Goal: Task Accomplishment & Management: Use online tool/utility

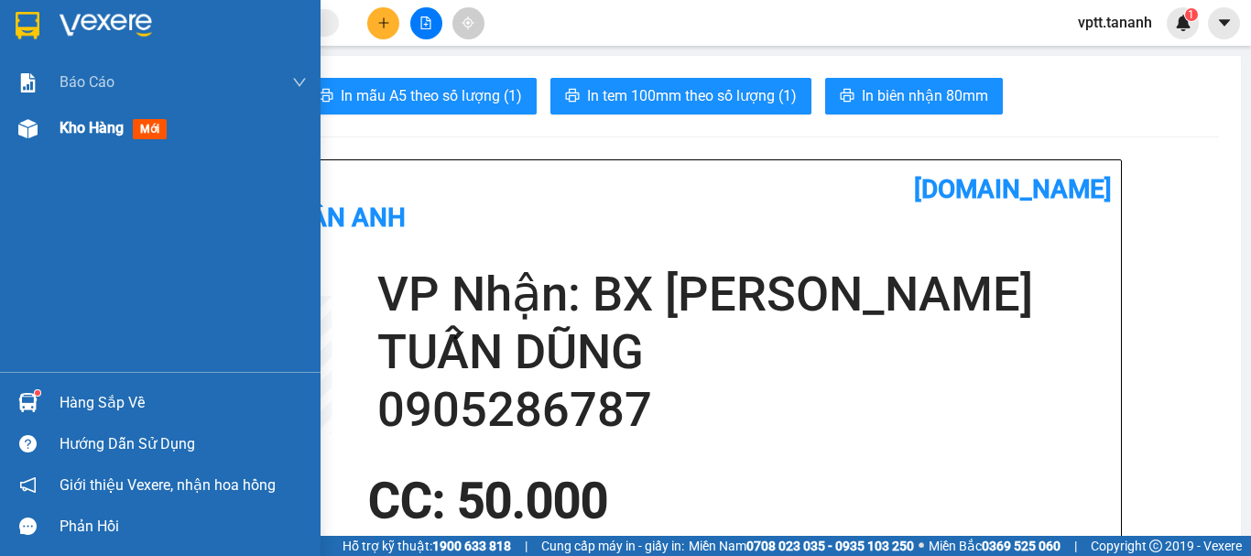
scroll to position [183, 0]
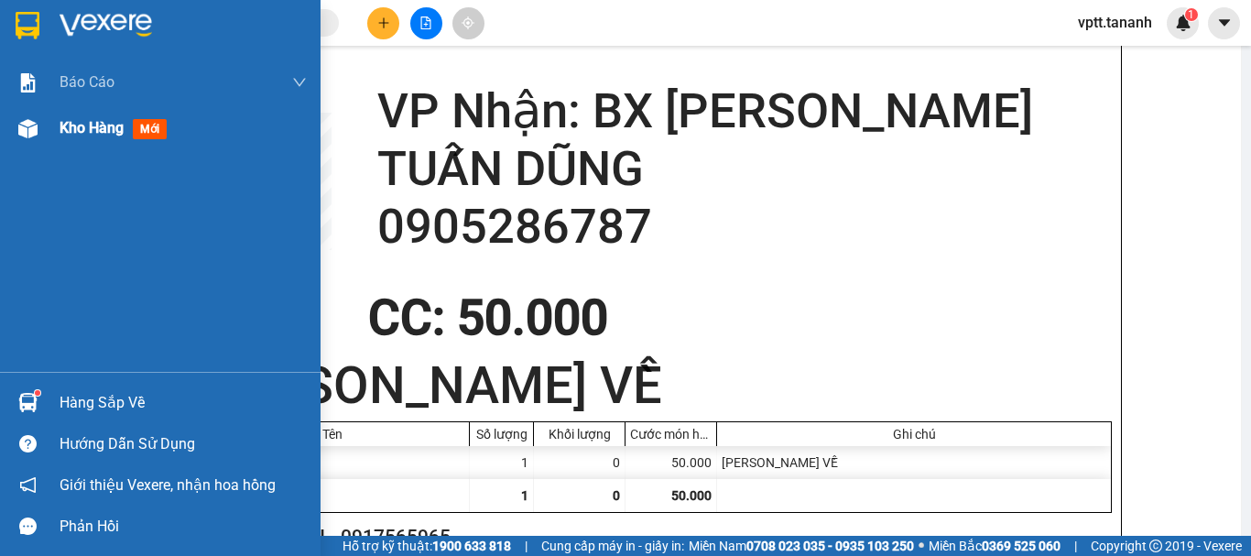
click at [67, 130] on span "Kho hàng" at bounding box center [92, 127] width 64 height 17
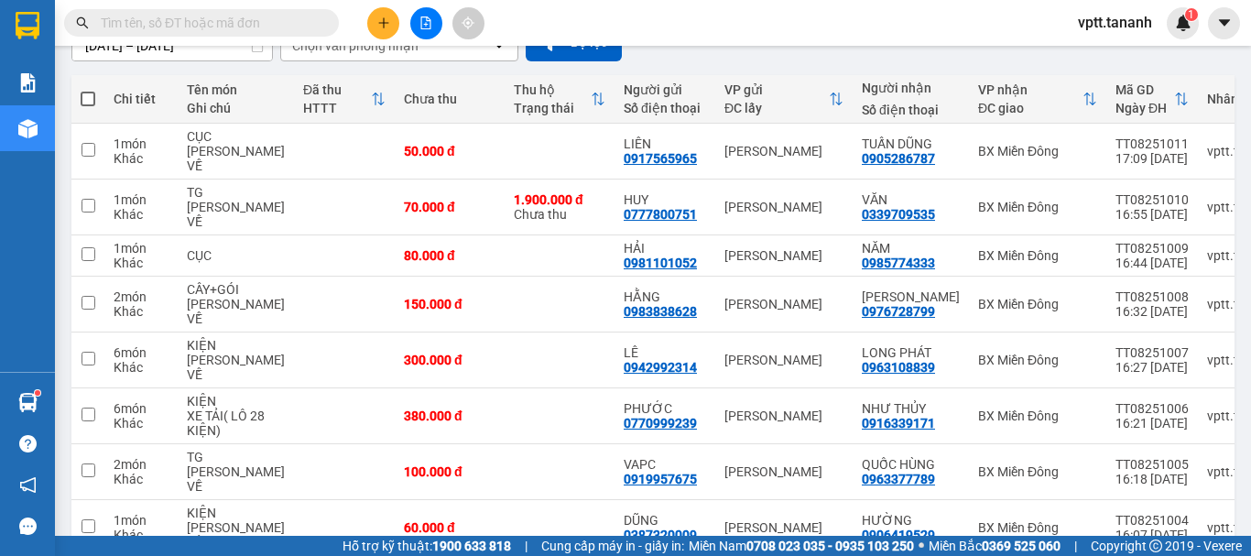
click at [89, 100] on span at bounding box center [88, 99] width 15 height 15
click at [88, 90] on input "checkbox" at bounding box center [88, 90] width 0 height 0
checkbox input "true"
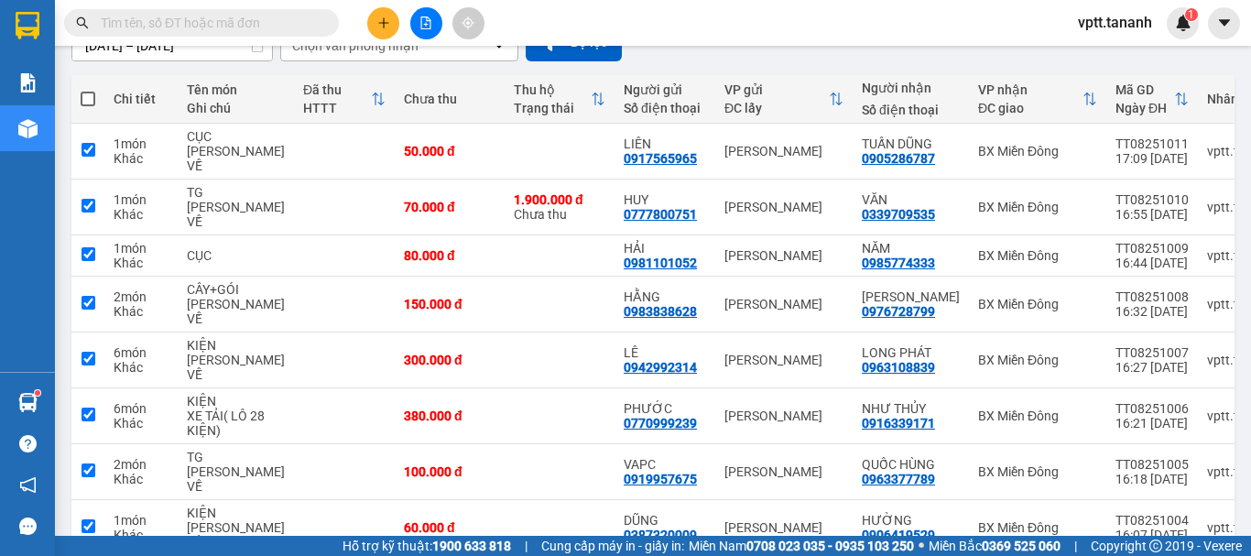
checkbox input "true"
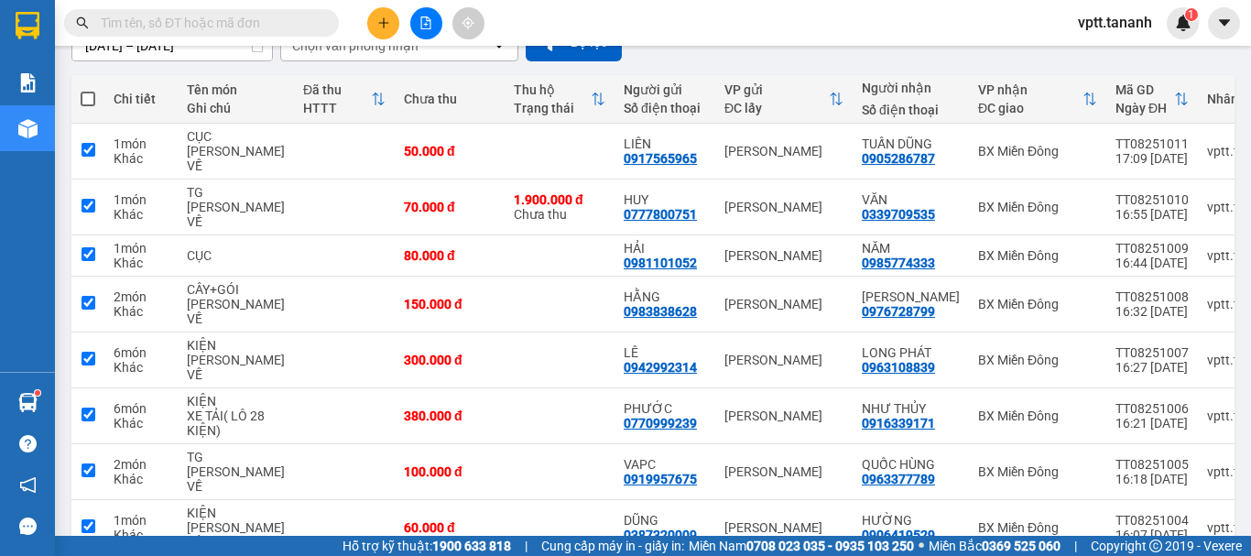
checkbox input "true"
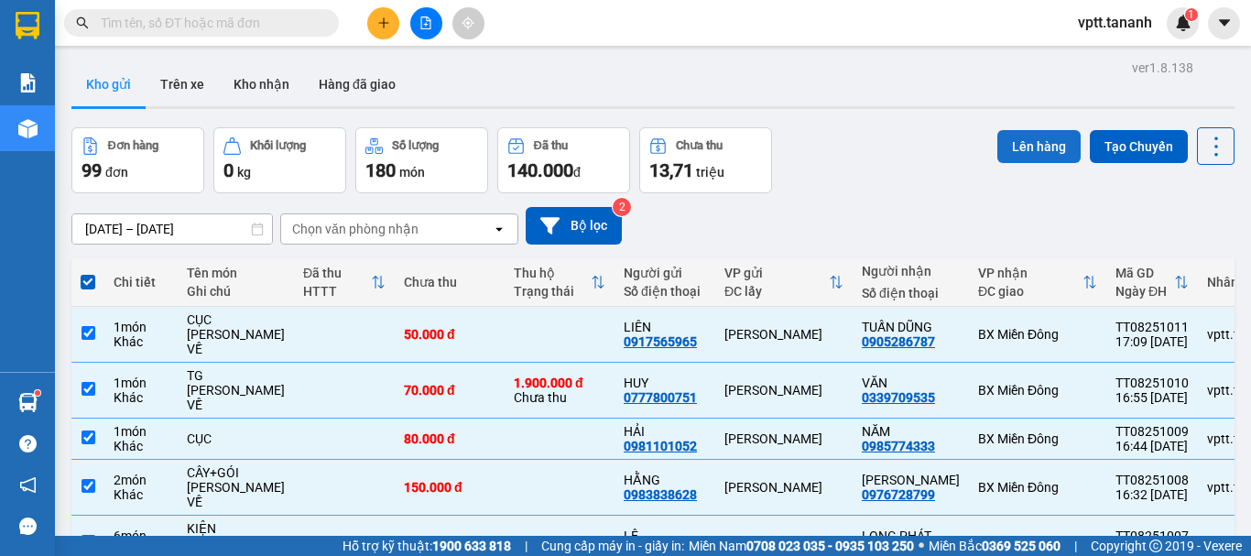
click at [1027, 149] on button "Lên hàng" at bounding box center [1038, 146] width 83 height 33
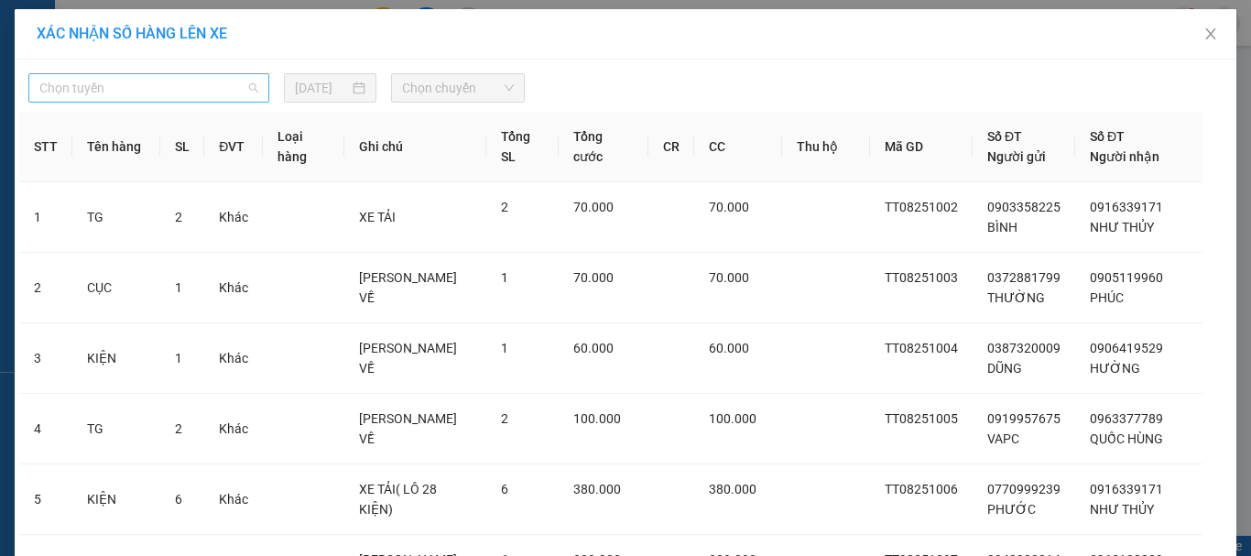
click at [245, 89] on span "Chọn tuyến" at bounding box center [148, 87] width 219 height 27
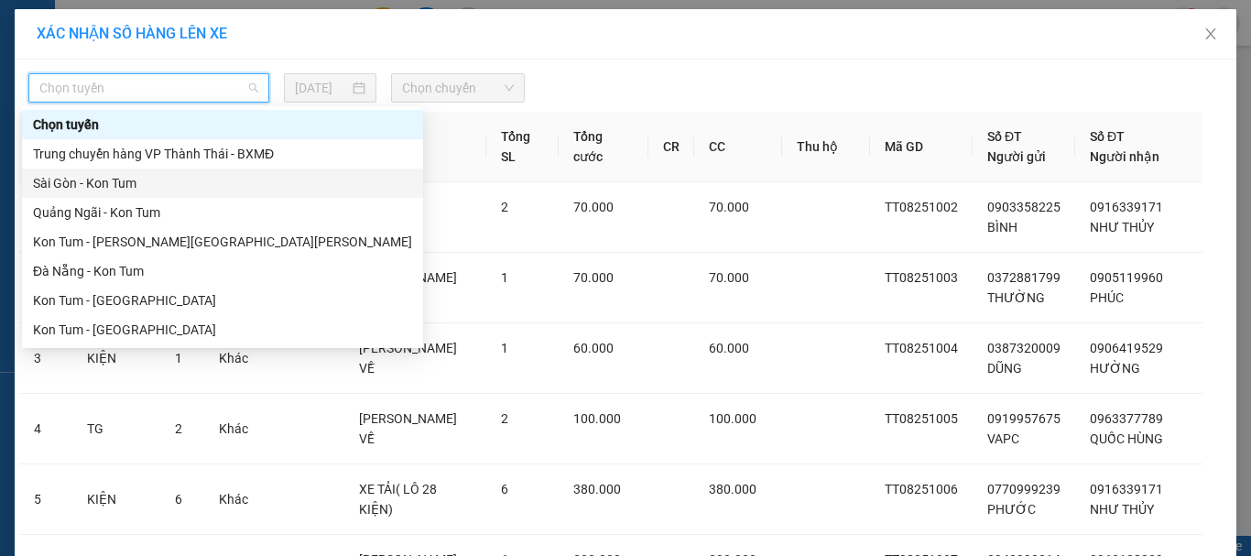
click at [169, 182] on div "Sài Gòn - Kon Tum" at bounding box center [222, 183] width 379 height 20
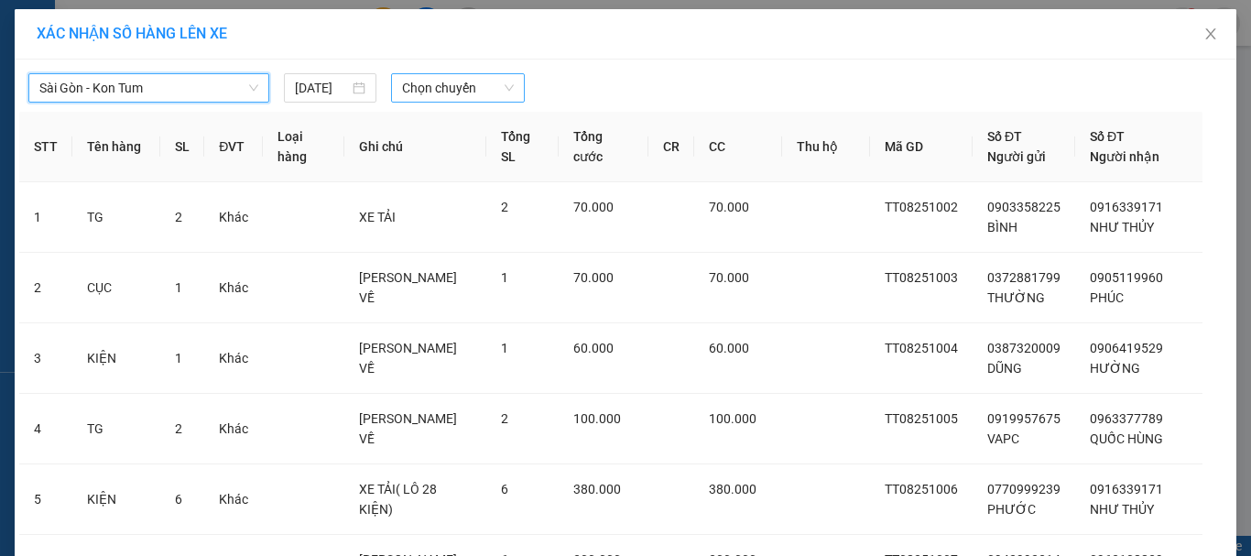
click at [440, 95] on span "Chọn chuyến" at bounding box center [458, 87] width 113 height 27
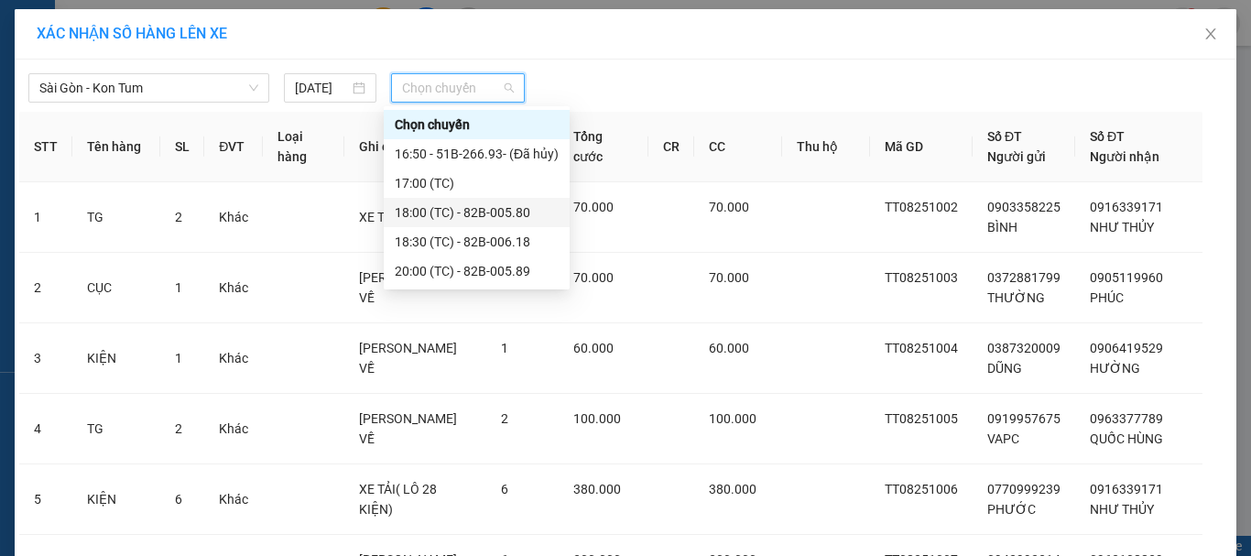
click at [494, 209] on div "18:00 (TC) - 82B-005.80" at bounding box center [477, 212] width 164 height 20
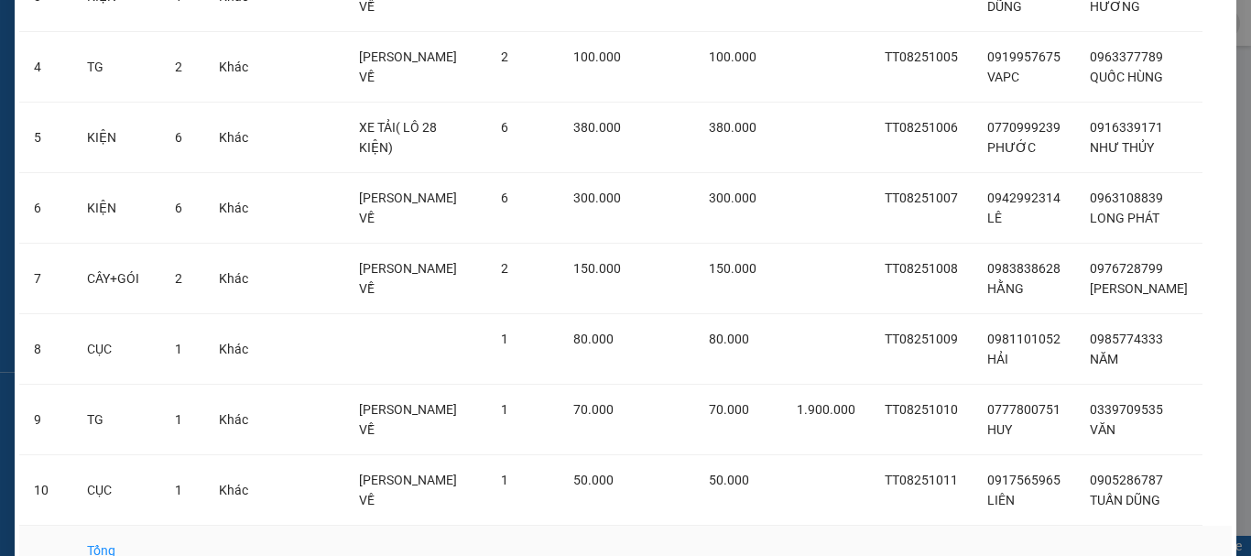
scroll to position [458, 0]
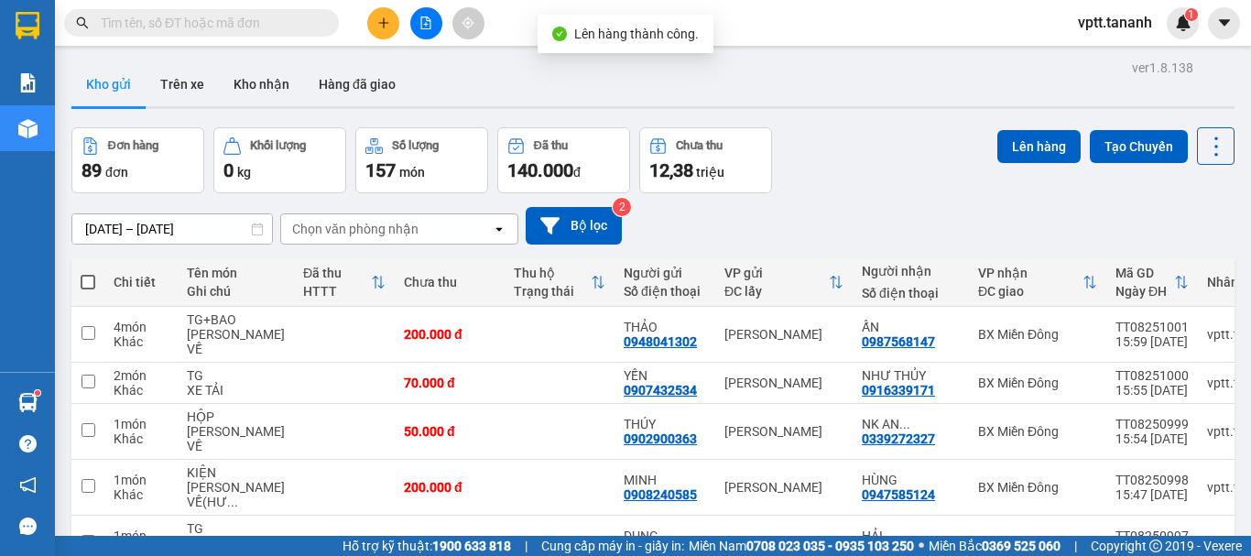
click at [91, 284] on span at bounding box center [88, 282] width 15 height 15
click at [88, 273] on input "checkbox" at bounding box center [88, 273] width 0 height 0
checkbox input "true"
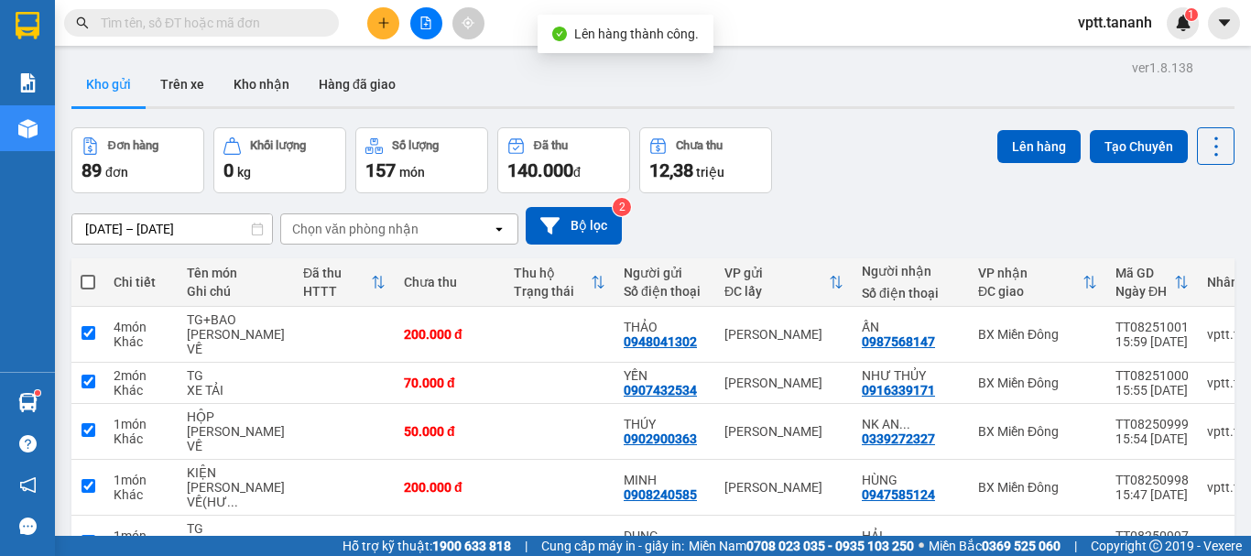
checkbox input "true"
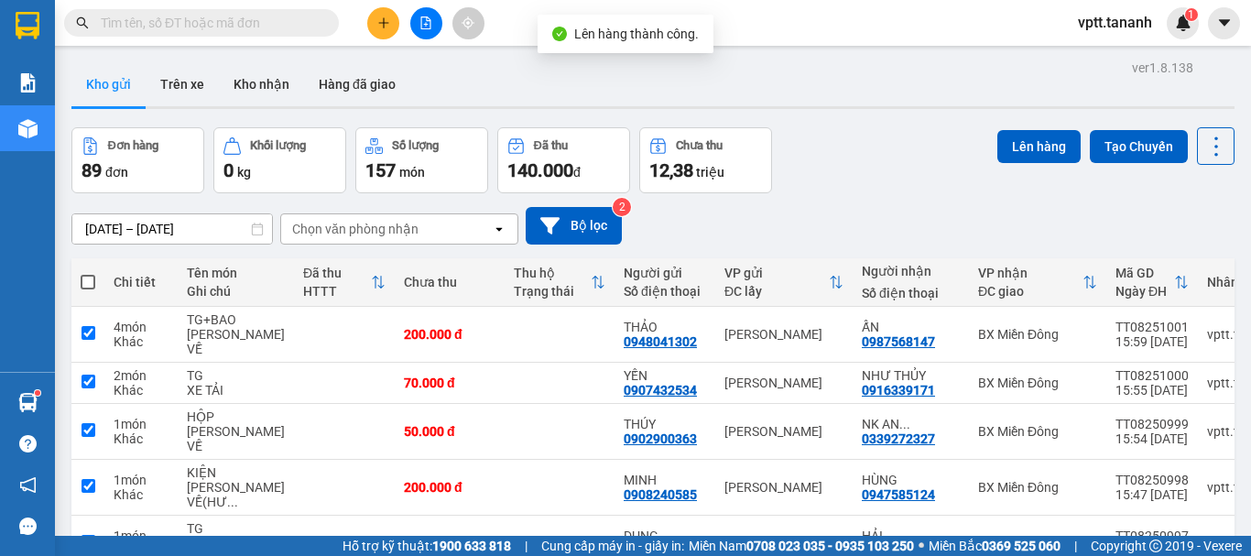
checkbox input "true"
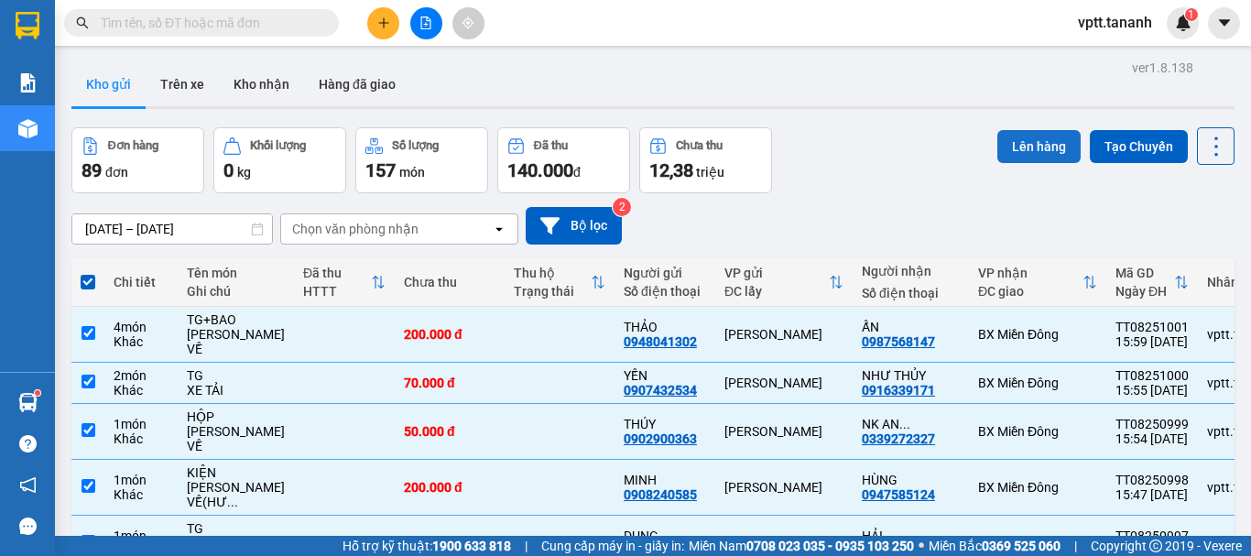
click at [1017, 149] on button "Lên hàng" at bounding box center [1038, 146] width 83 height 33
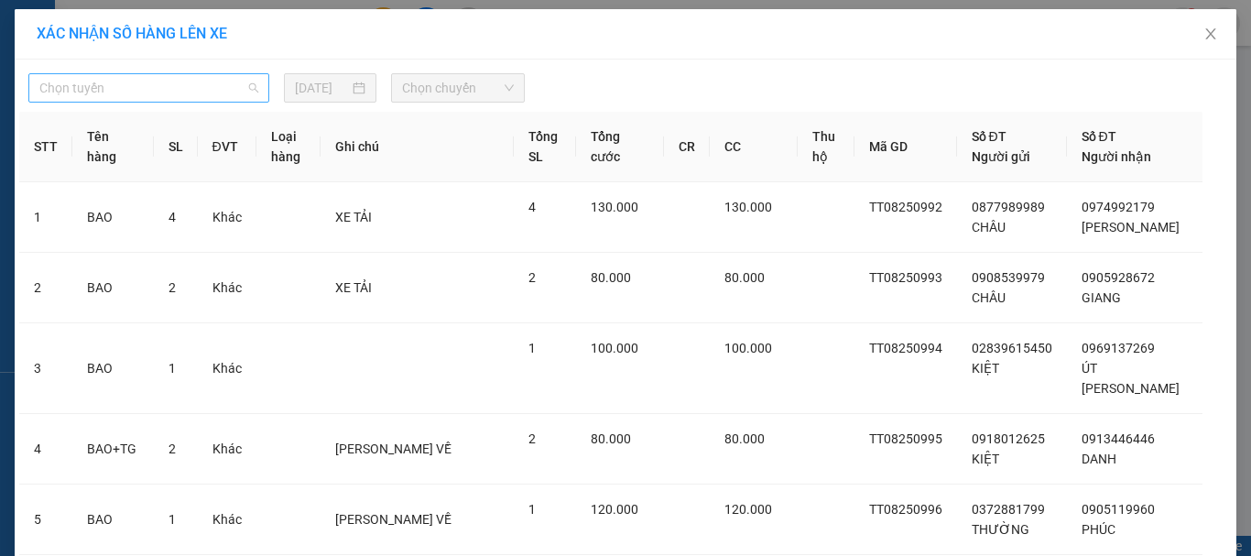
click at [244, 85] on span "Chọn tuyến" at bounding box center [148, 87] width 219 height 27
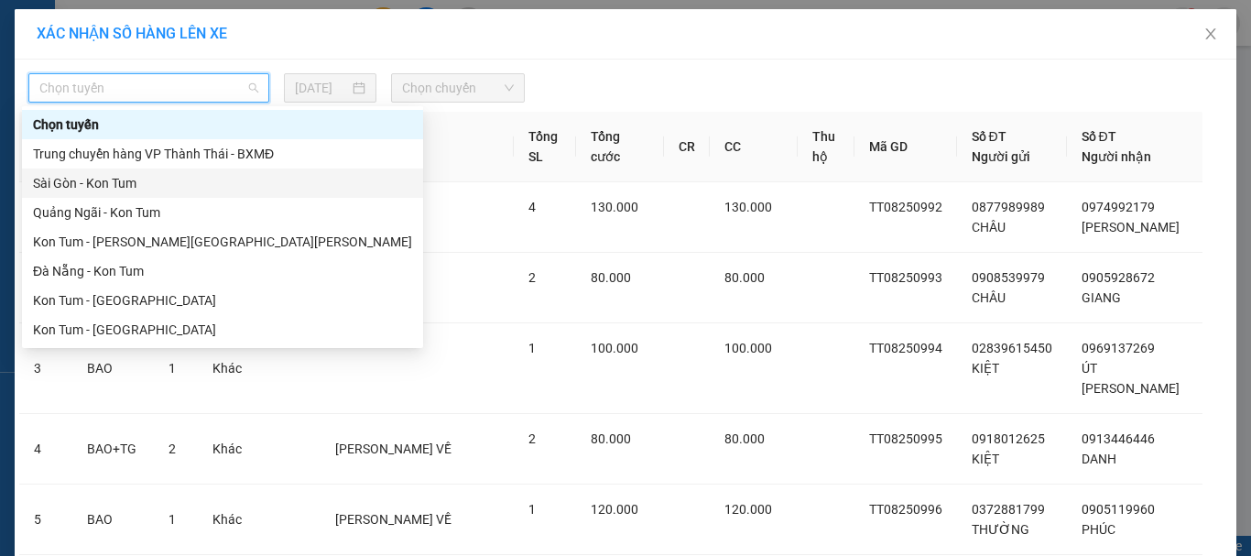
drag, startPoint x: 168, startPoint y: 188, endPoint x: 217, endPoint y: 152, distance: 60.3
click at [168, 187] on div "Sài Gòn - Kon Tum" at bounding box center [222, 183] width 379 height 20
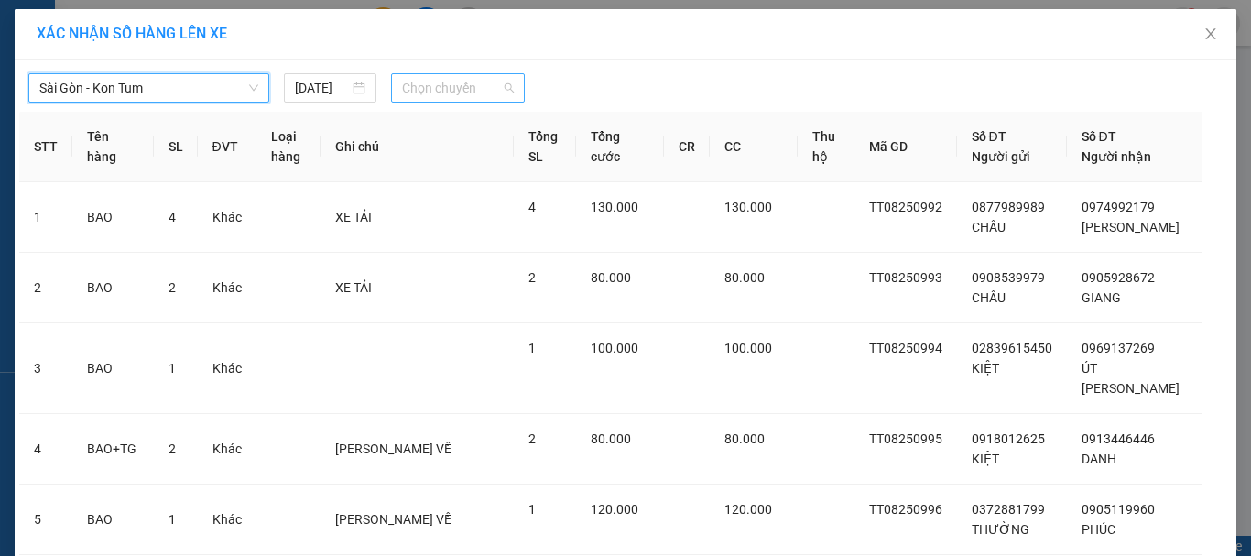
click at [475, 88] on span "Chọn chuyến" at bounding box center [458, 87] width 113 height 27
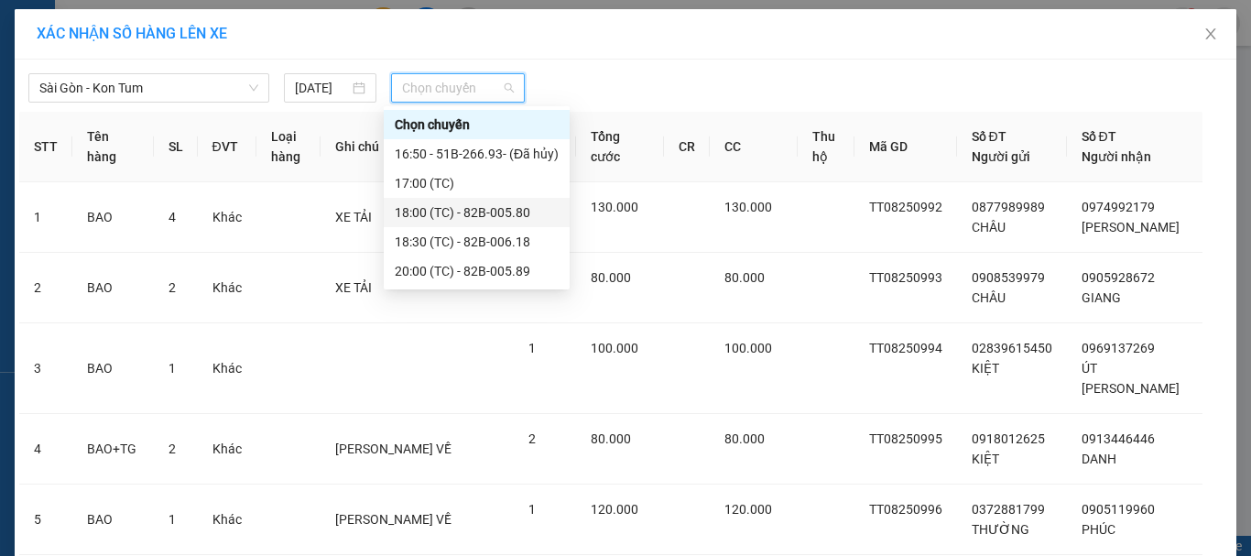
click at [495, 212] on div "18:00 (TC) - 82B-005.80" at bounding box center [477, 212] width 164 height 20
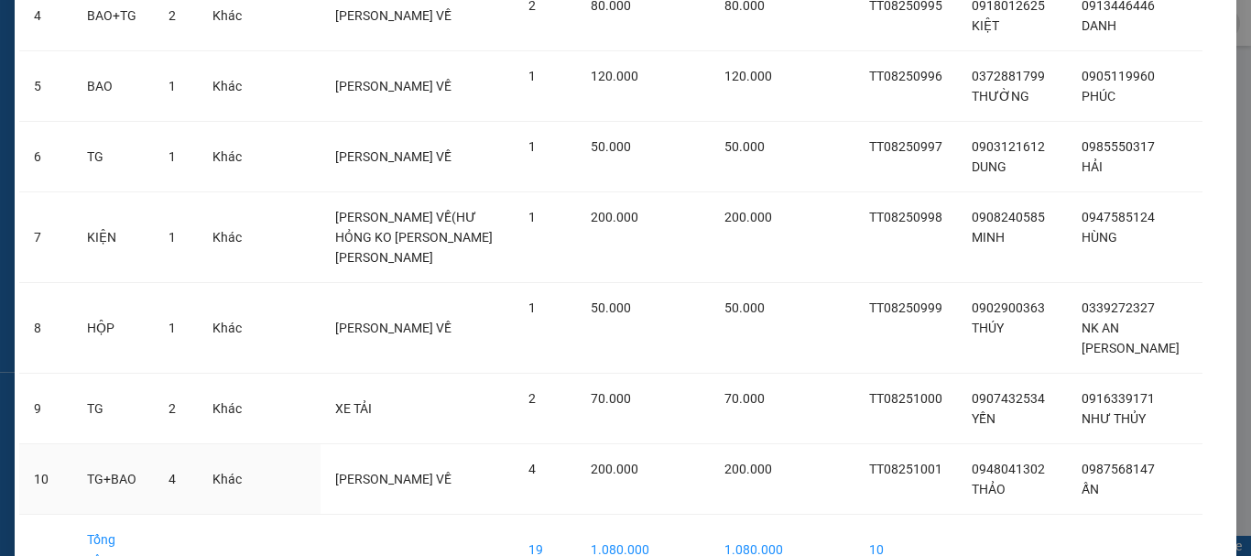
scroll to position [533, 0]
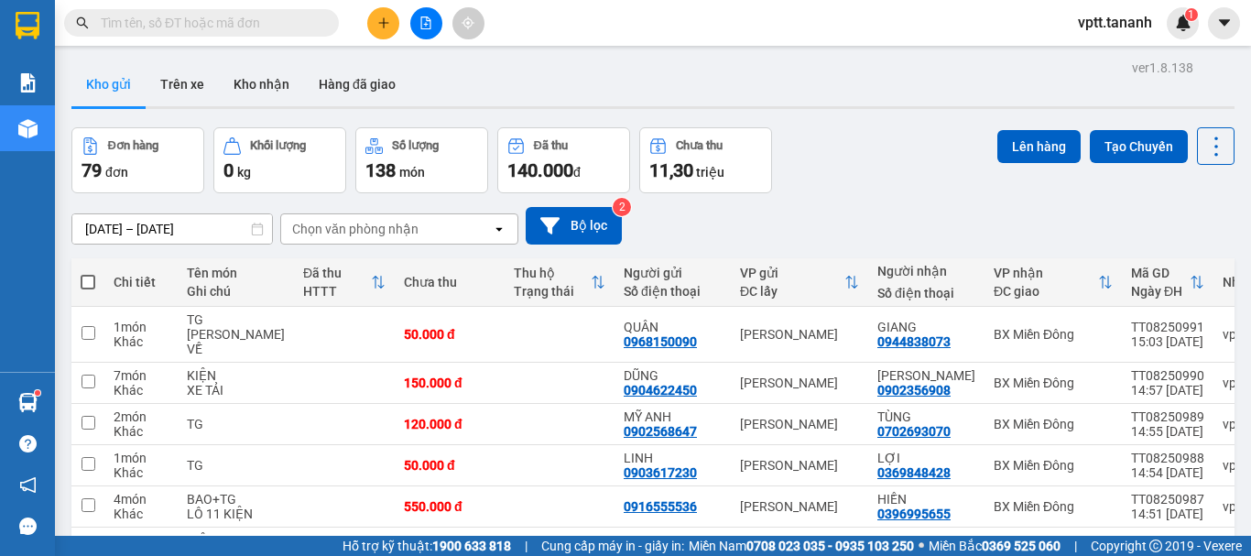
click at [89, 279] on span at bounding box center [88, 282] width 15 height 15
click at [88, 273] on input "checkbox" at bounding box center [88, 273] width 0 height 0
checkbox input "true"
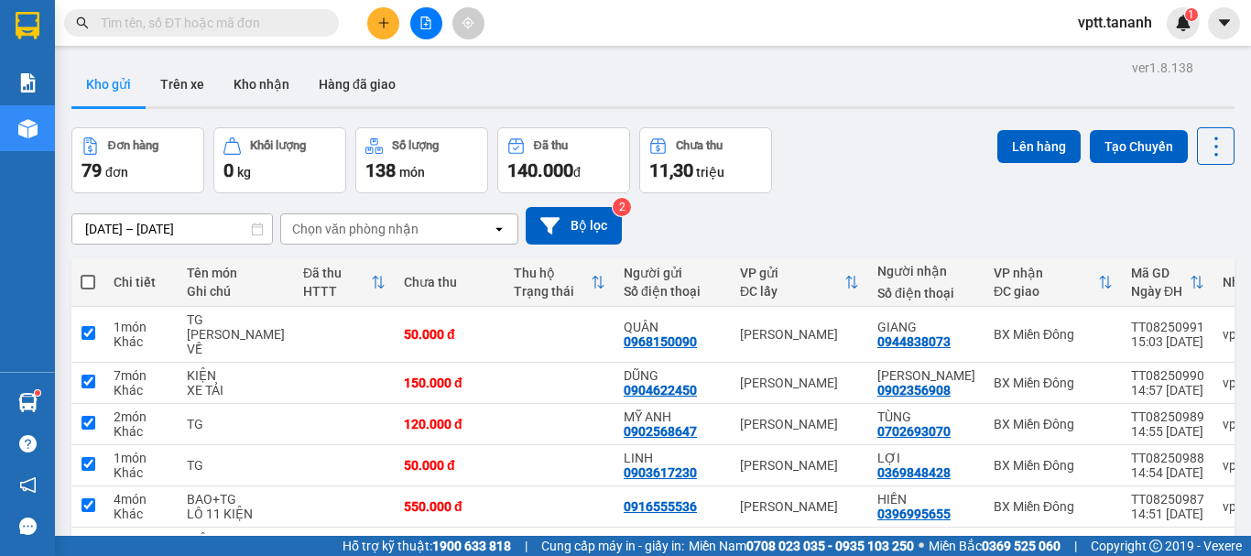
checkbox input "true"
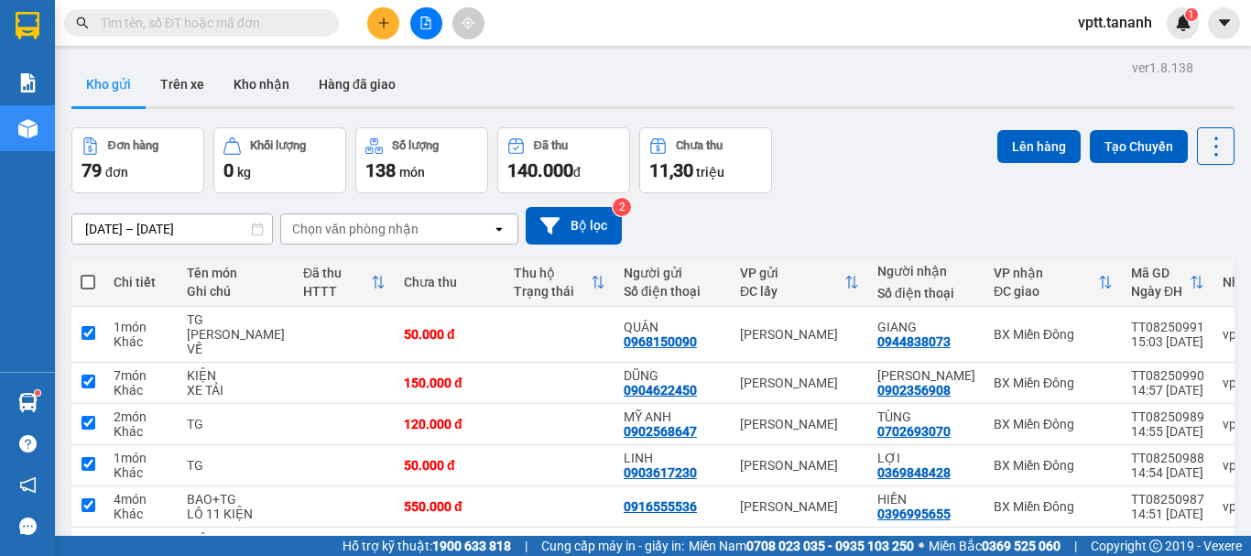
checkbox input "true"
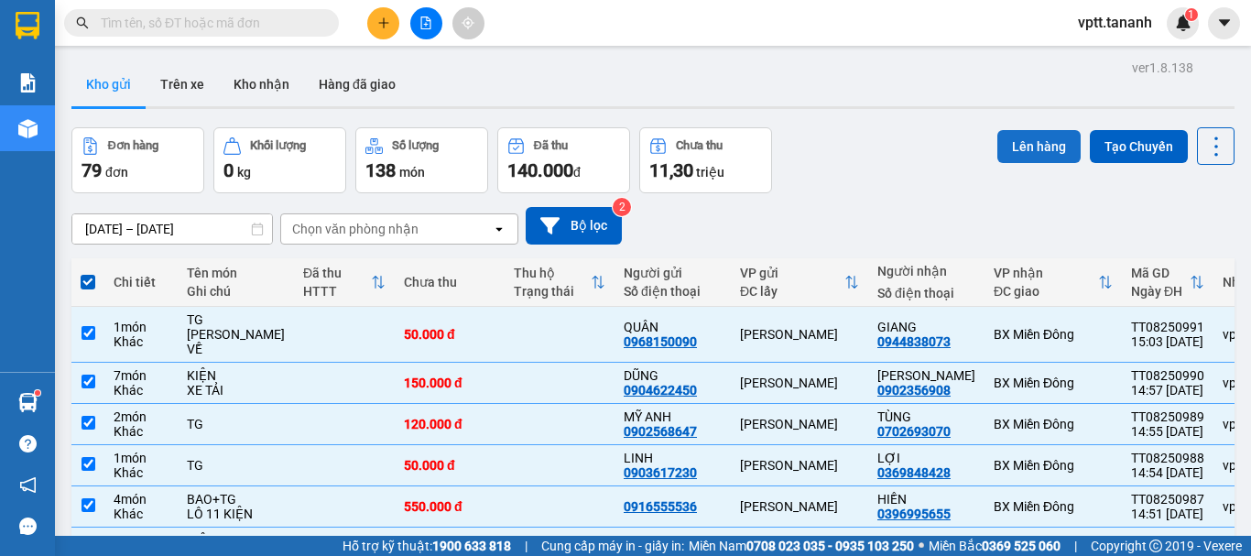
click at [1008, 148] on button "Lên hàng" at bounding box center [1038, 146] width 83 height 33
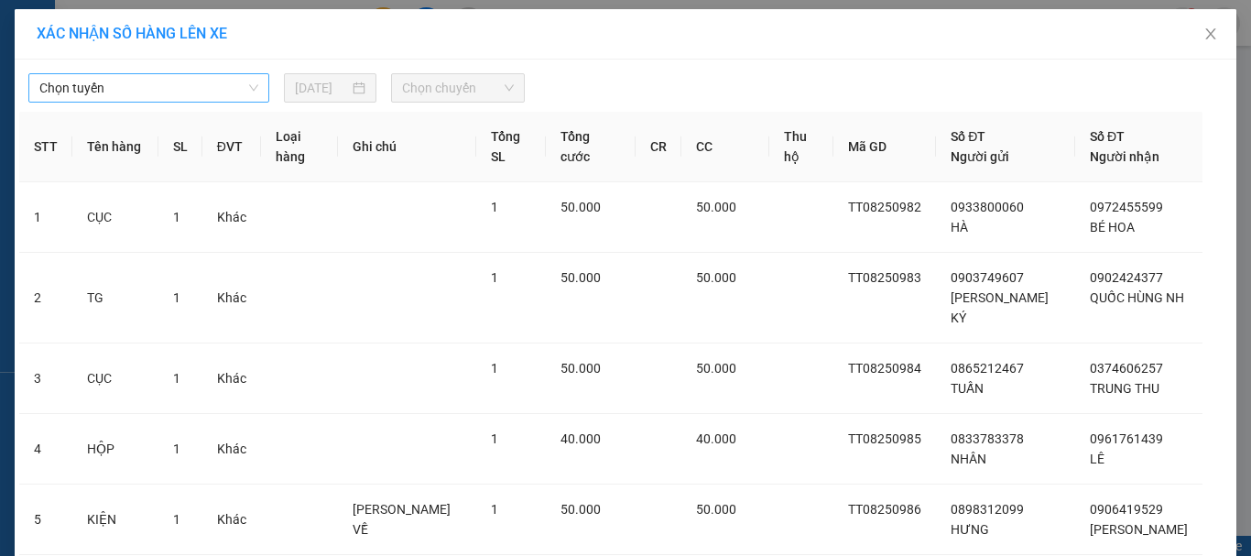
click at [247, 87] on span "Chọn tuyến" at bounding box center [148, 87] width 219 height 27
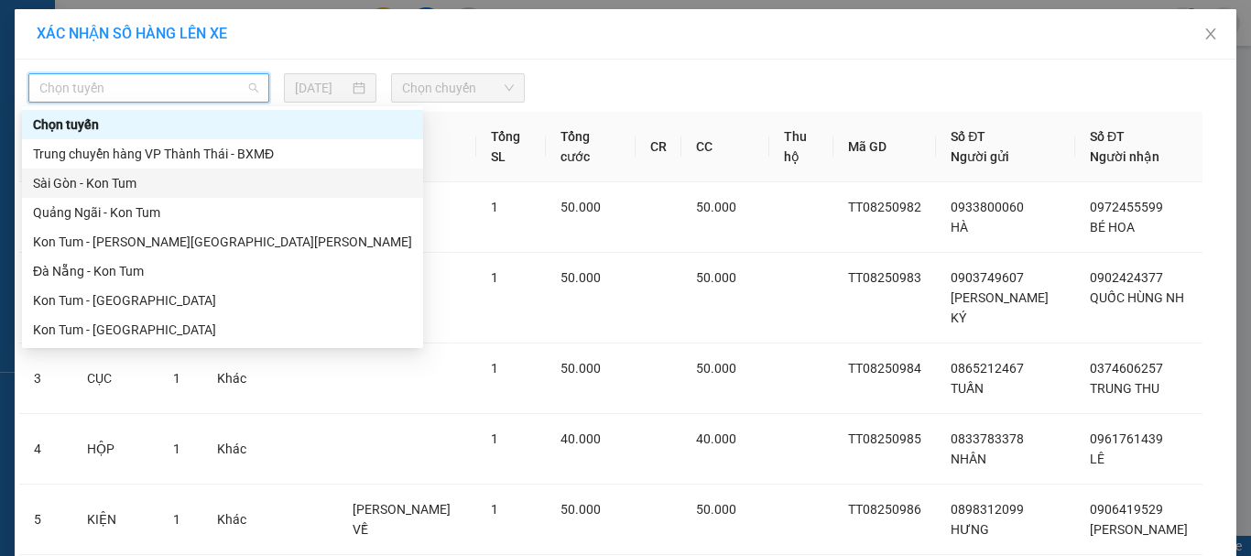
click at [172, 186] on div "Sài Gòn - Kon Tum" at bounding box center [222, 183] width 379 height 20
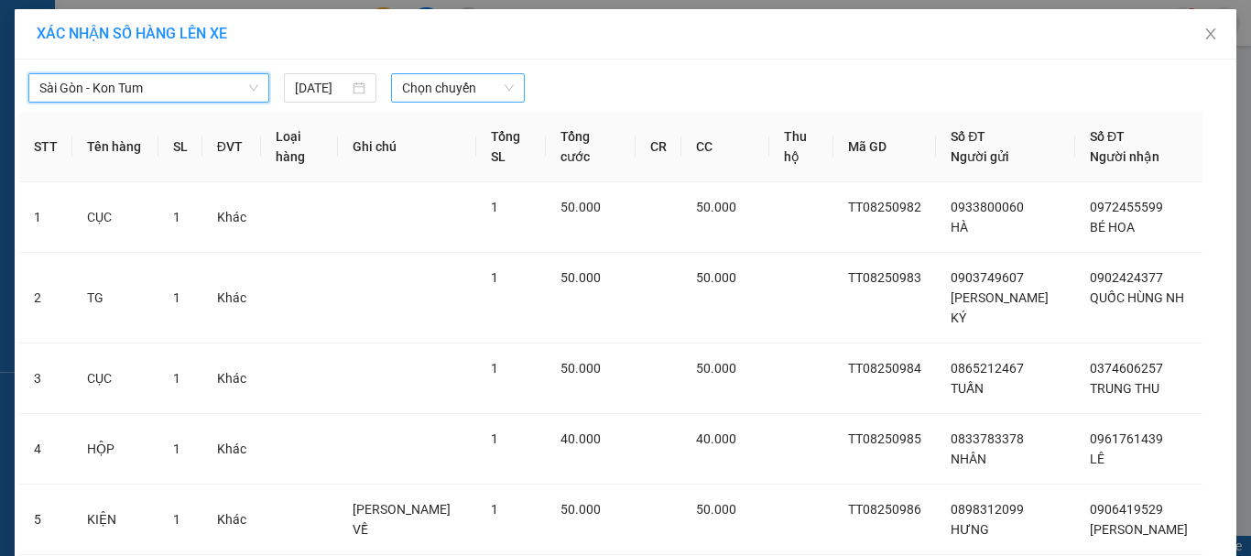
click at [494, 87] on span "Chọn chuyến" at bounding box center [458, 87] width 113 height 27
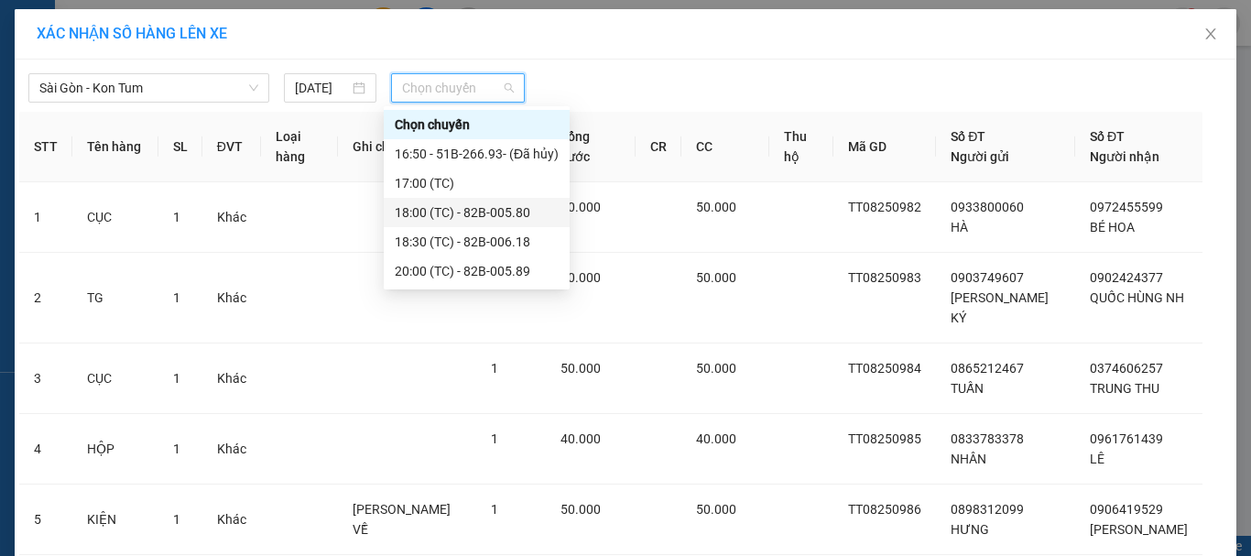
click at [472, 210] on div "18:00 (TC) - 82B-005.80" at bounding box center [477, 212] width 164 height 20
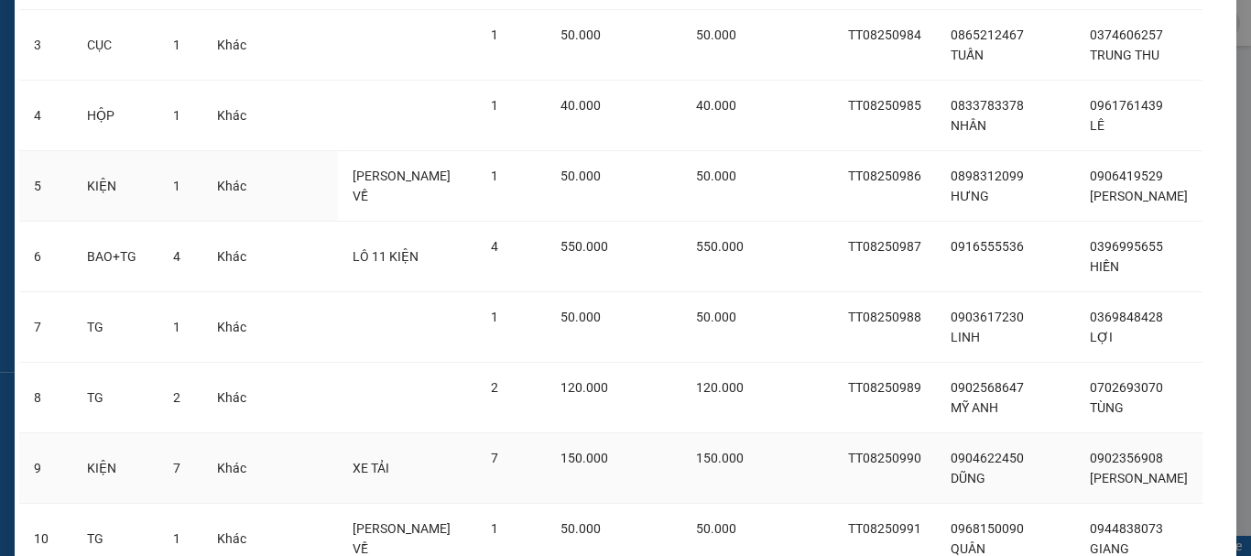
scroll to position [458, 0]
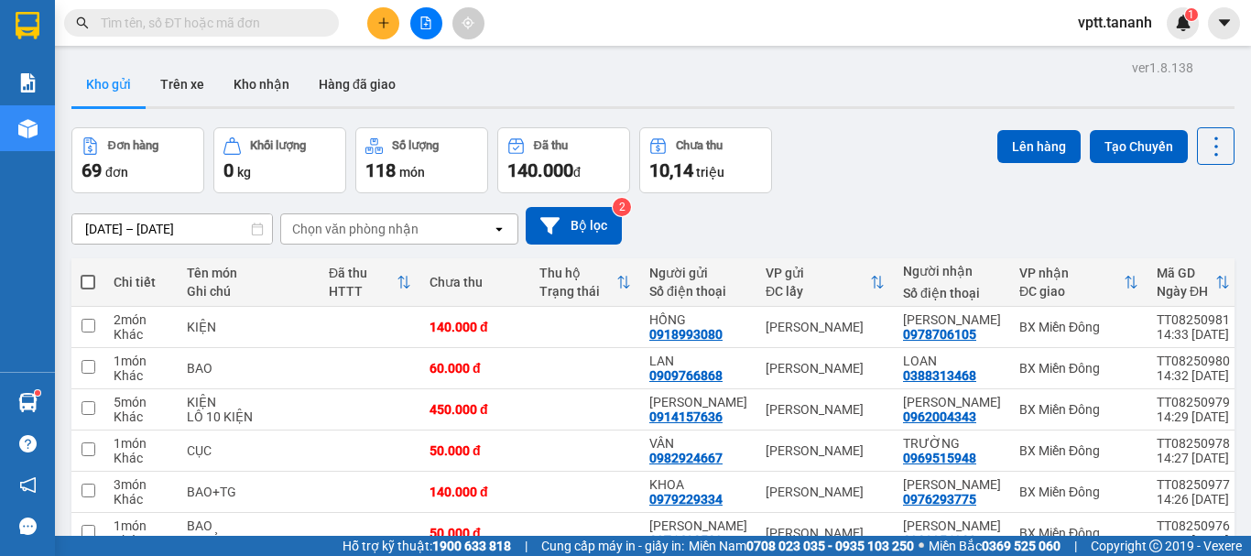
click at [90, 282] on span at bounding box center [88, 282] width 15 height 15
click at [88, 273] on input "checkbox" at bounding box center [88, 273] width 0 height 0
checkbox input "true"
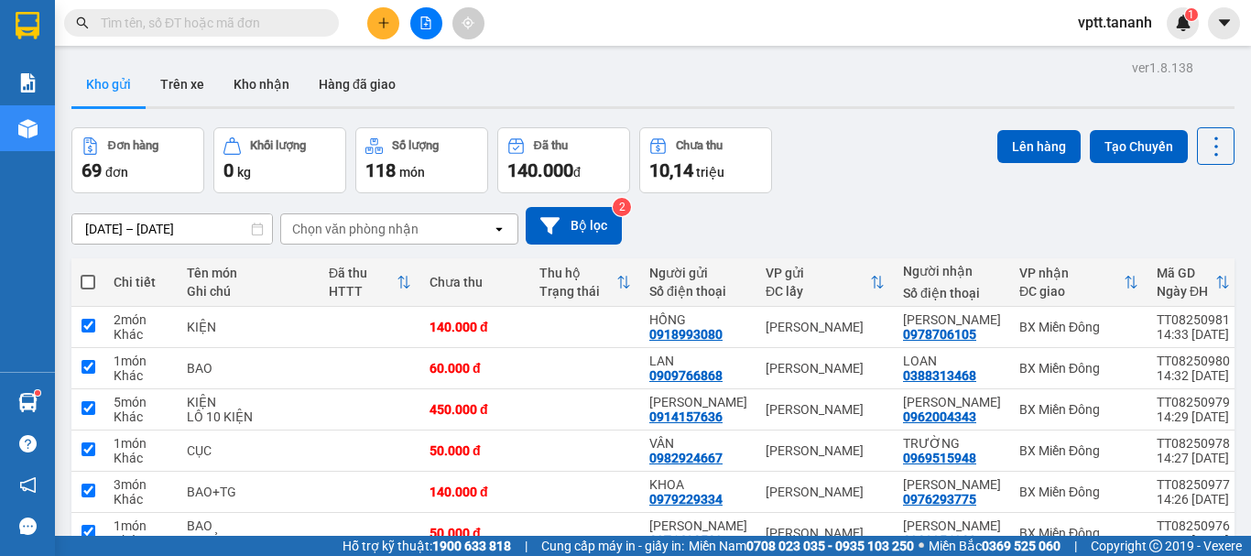
checkbox input "true"
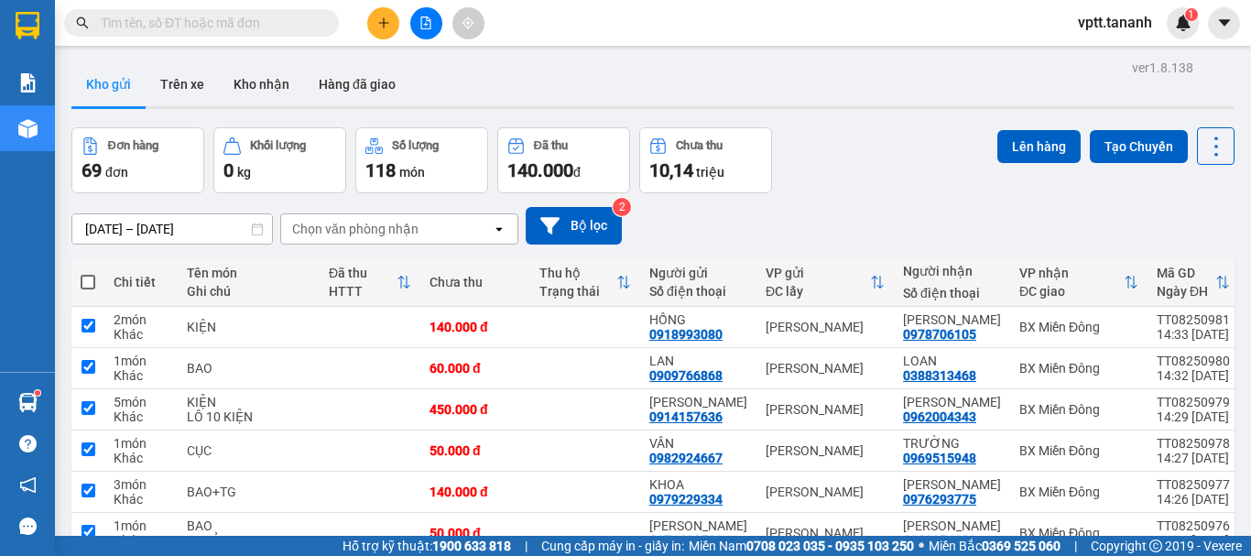
checkbox input "true"
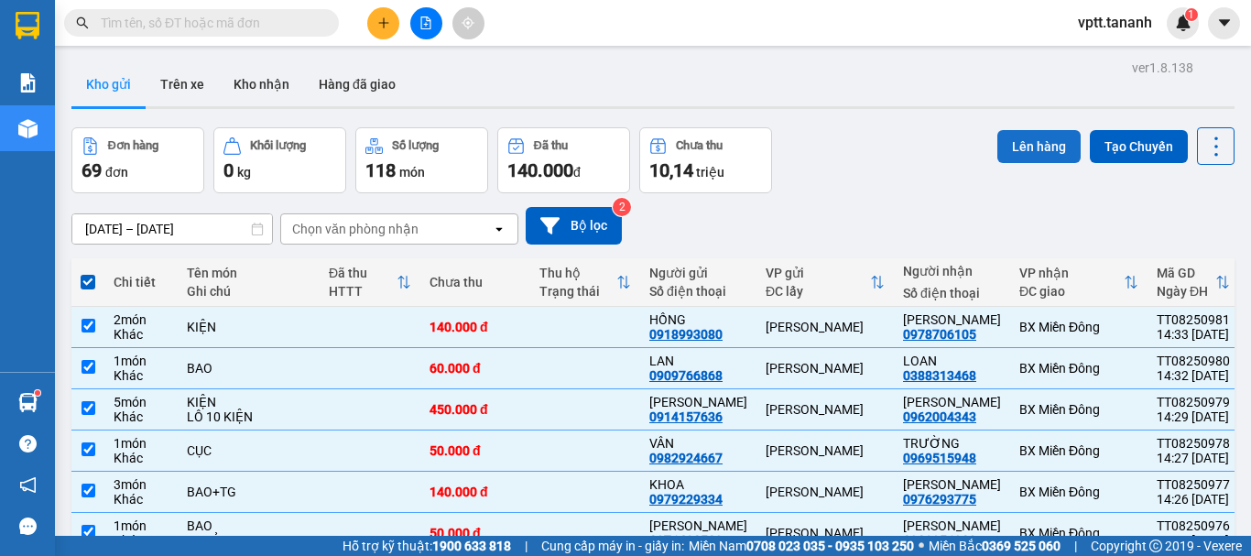
click at [1012, 141] on button "Lên hàng" at bounding box center [1038, 146] width 83 height 33
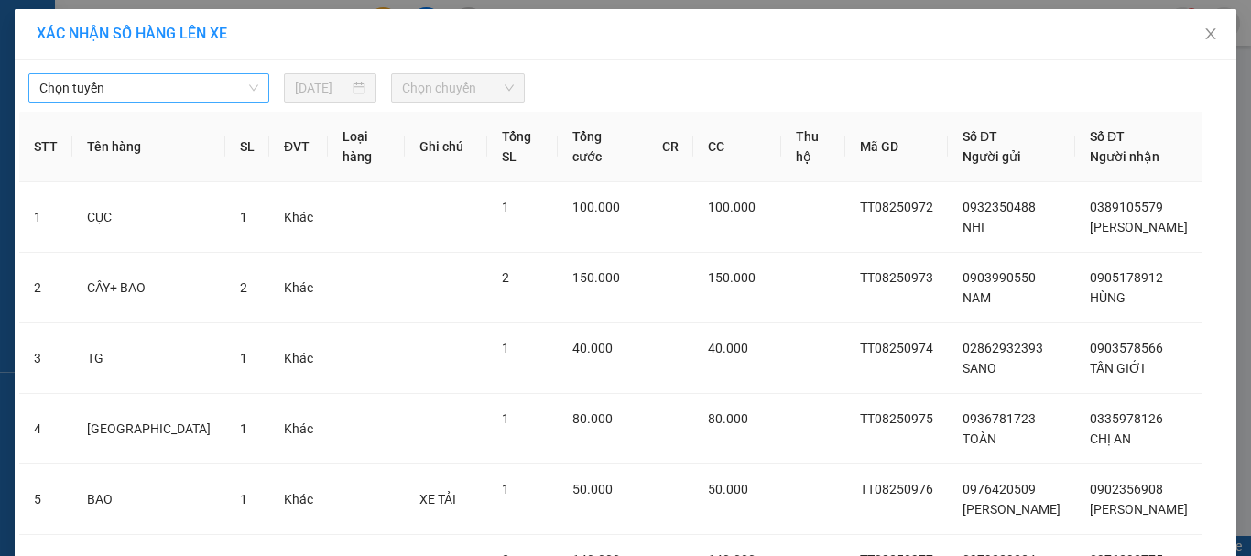
click at [246, 89] on span "Chọn tuyến" at bounding box center [148, 87] width 219 height 27
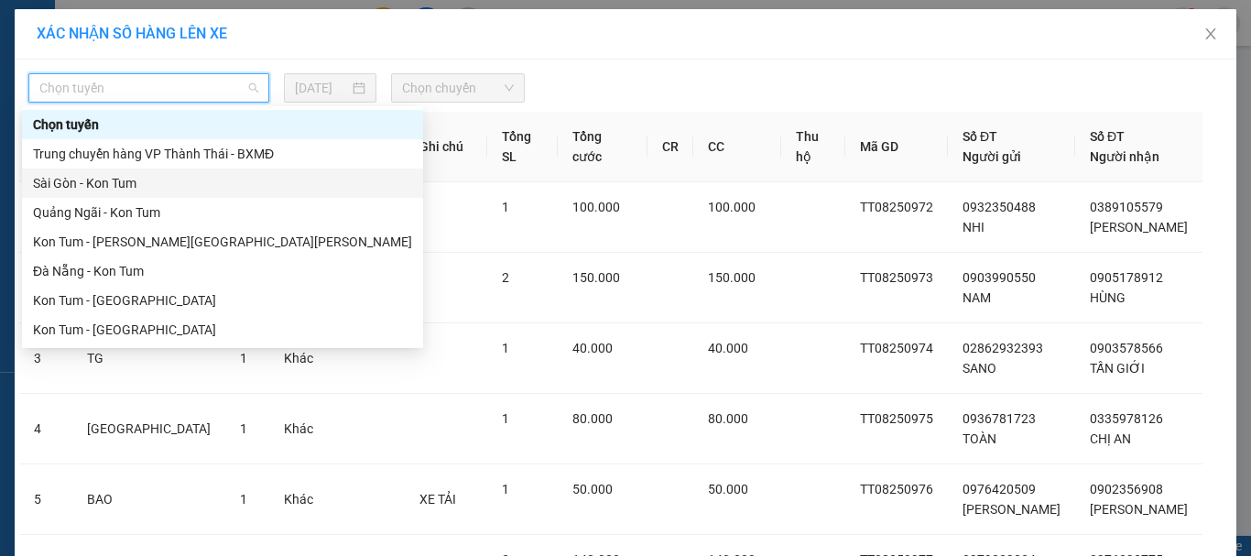
click at [230, 186] on div "Sài Gòn - Kon Tum" at bounding box center [222, 183] width 379 height 20
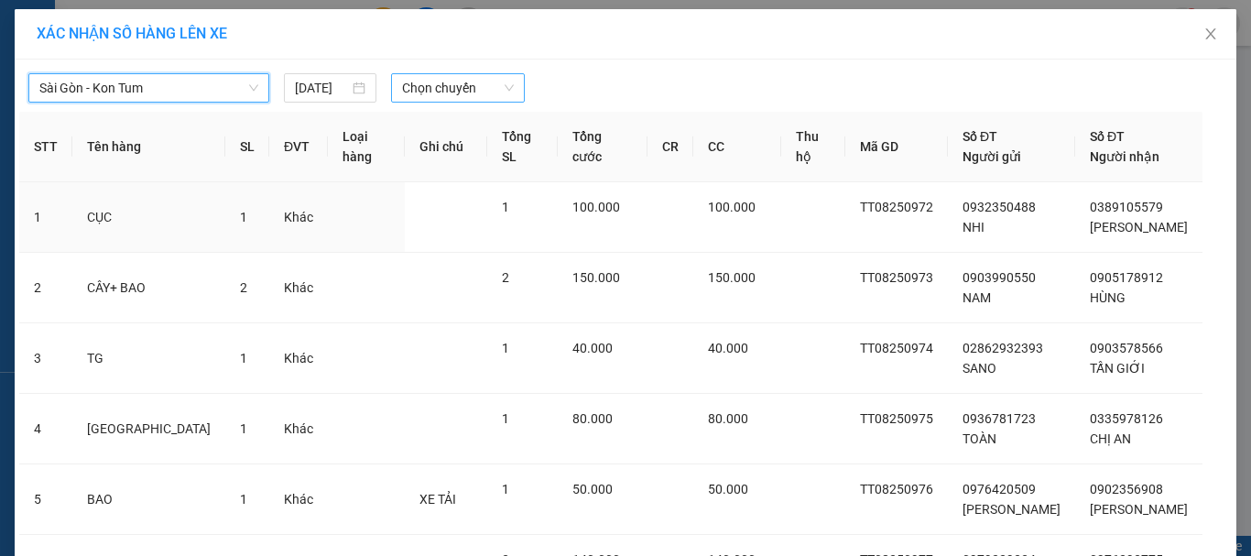
click at [479, 90] on span "Chọn chuyến" at bounding box center [458, 87] width 113 height 27
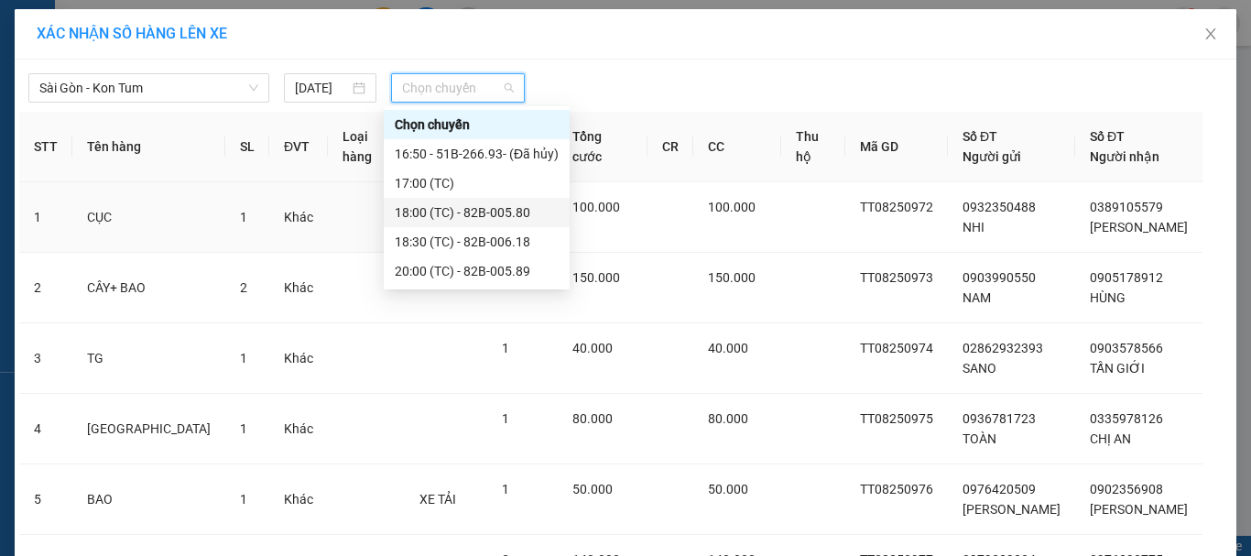
click at [470, 212] on div "18:00 (TC) - 82B-005.80" at bounding box center [477, 212] width 164 height 20
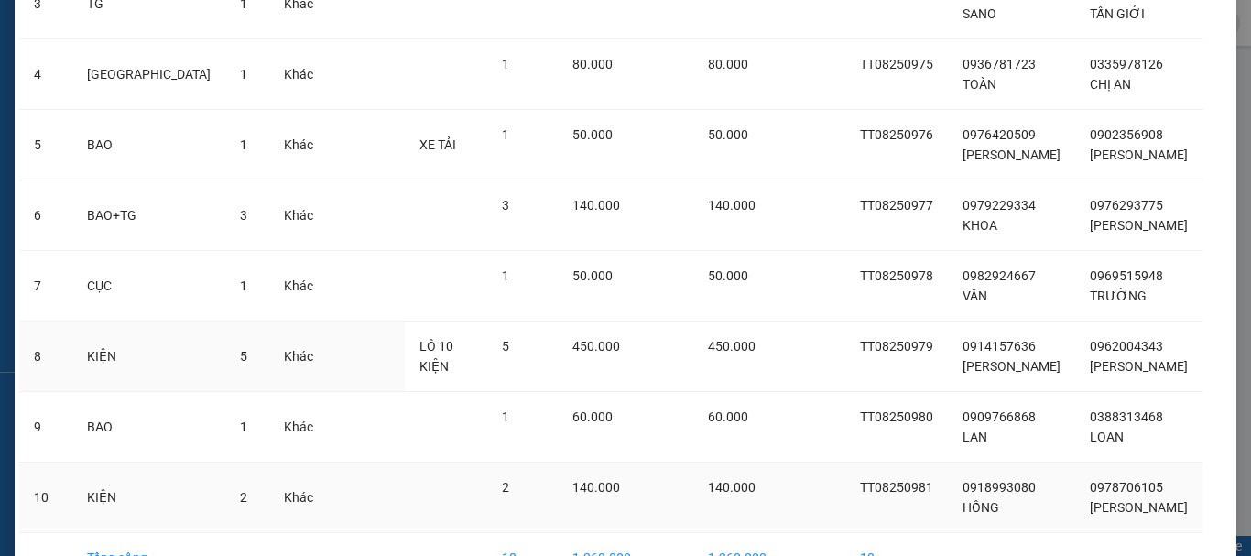
scroll to position [458, 0]
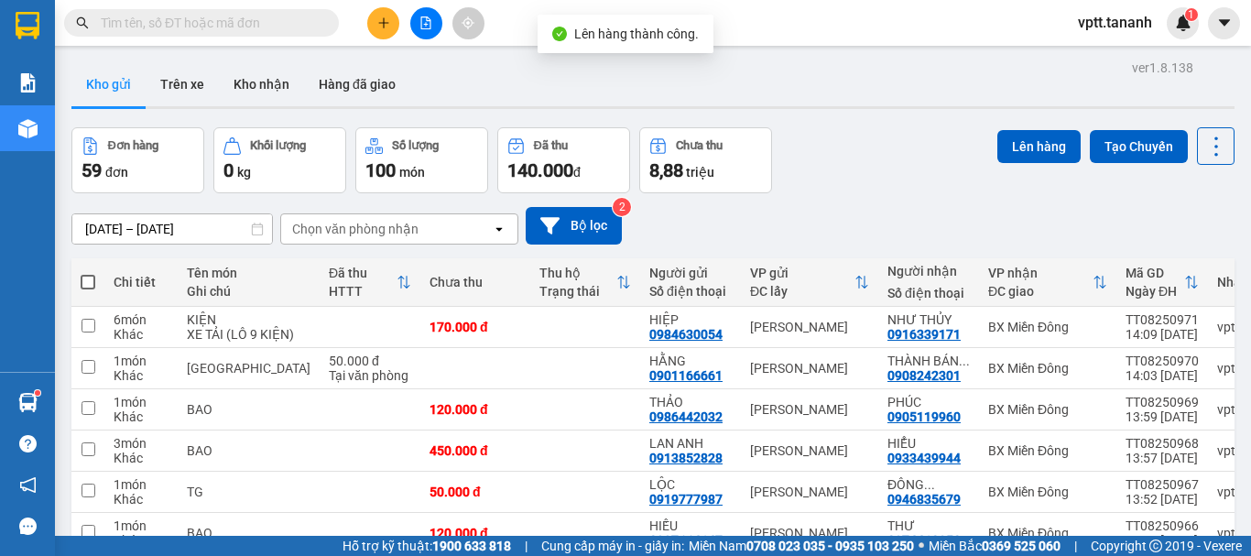
click at [90, 283] on span at bounding box center [88, 282] width 15 height 15
click at [88, 273] on input "checkbox" at bounding box center [88, 273] width 0 height 0
checkbox input "true"
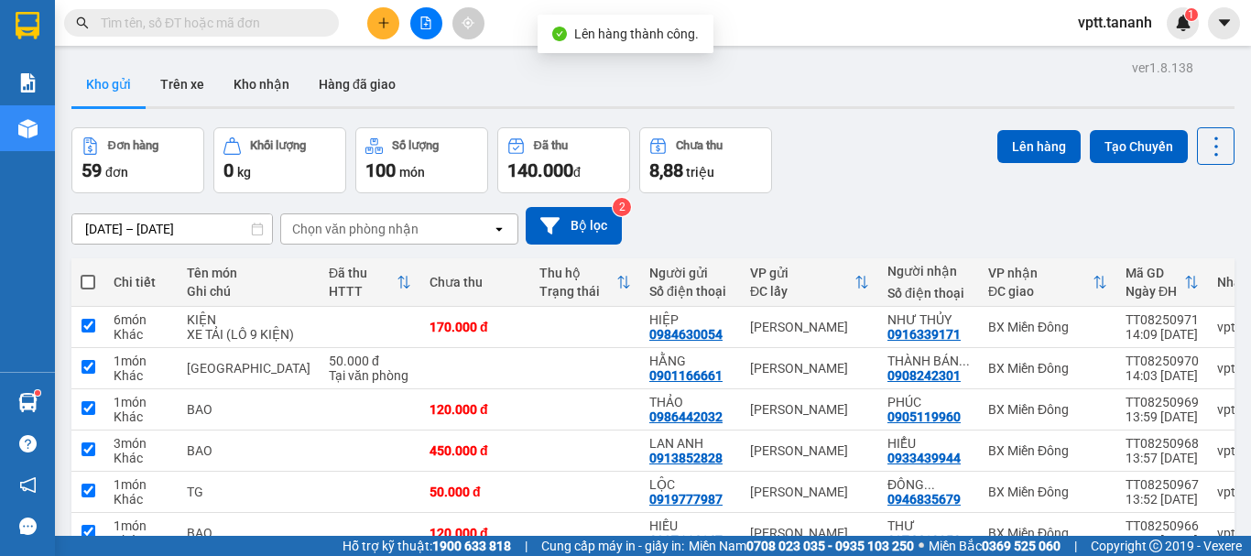
checkbox input "true"
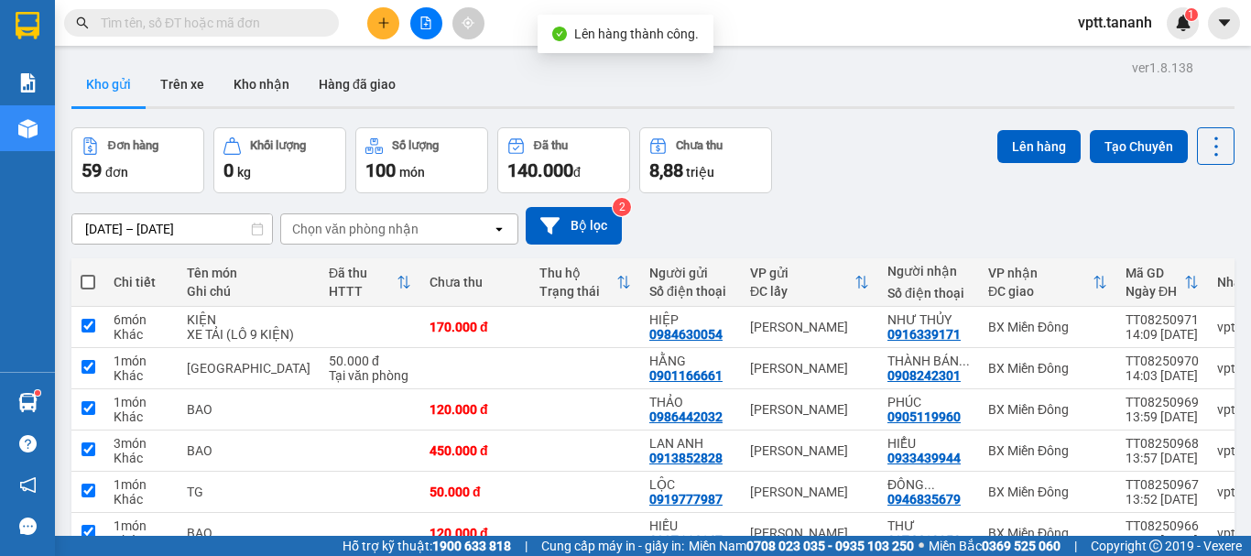
checkbox input "true"
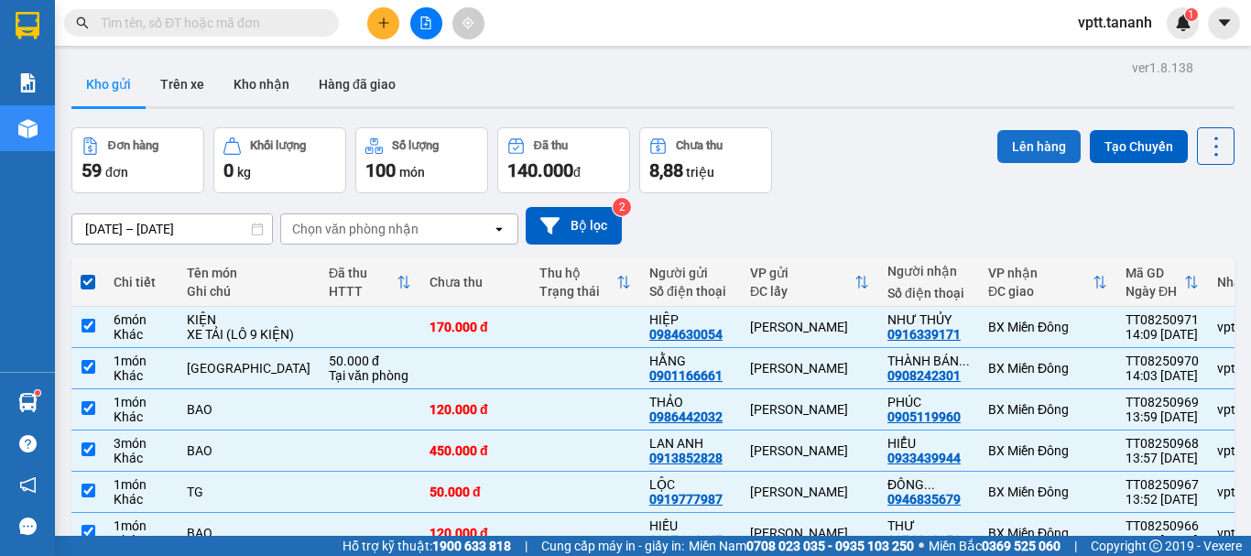
click at [1032, 144] on button "Lên hàng" at bounding box center [1038, 146] width 83 height 33
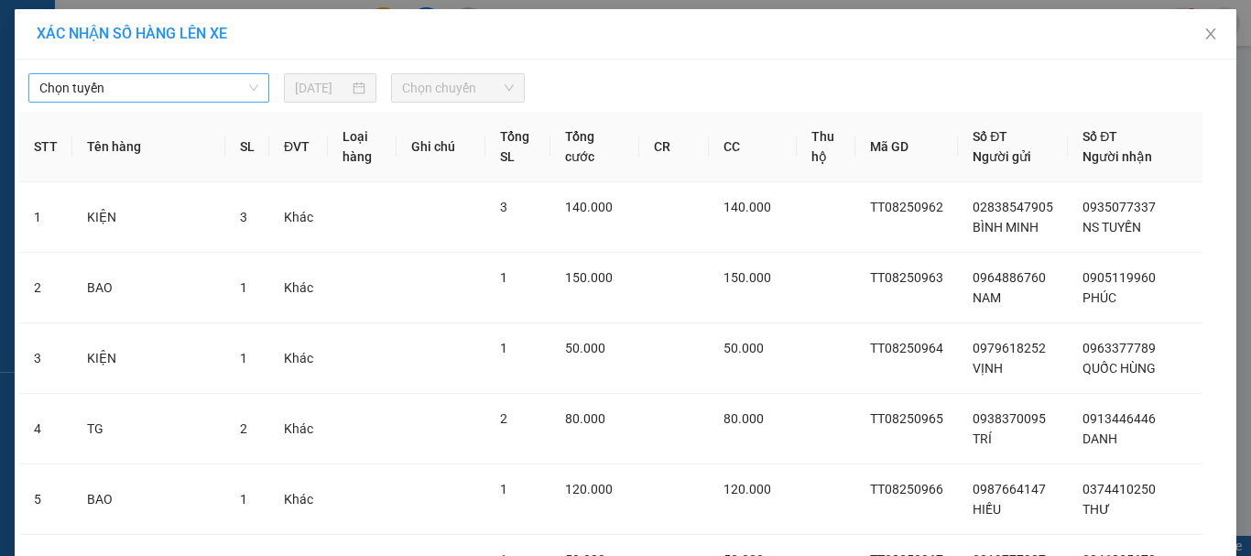
click at [248, 91] on span "Chọn tuyến" at bounding box center [148, 87] width 219 height 27
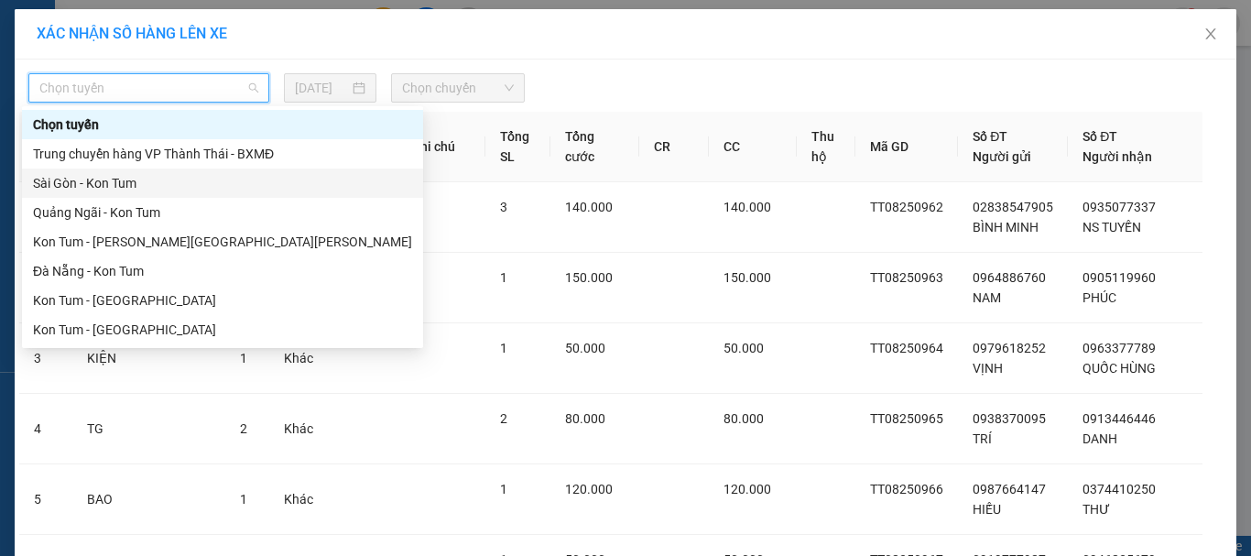
click at [203, 181] on div "Sài Gòn - Kon Tum" at bounding box center [222, 183] width 379 height 20
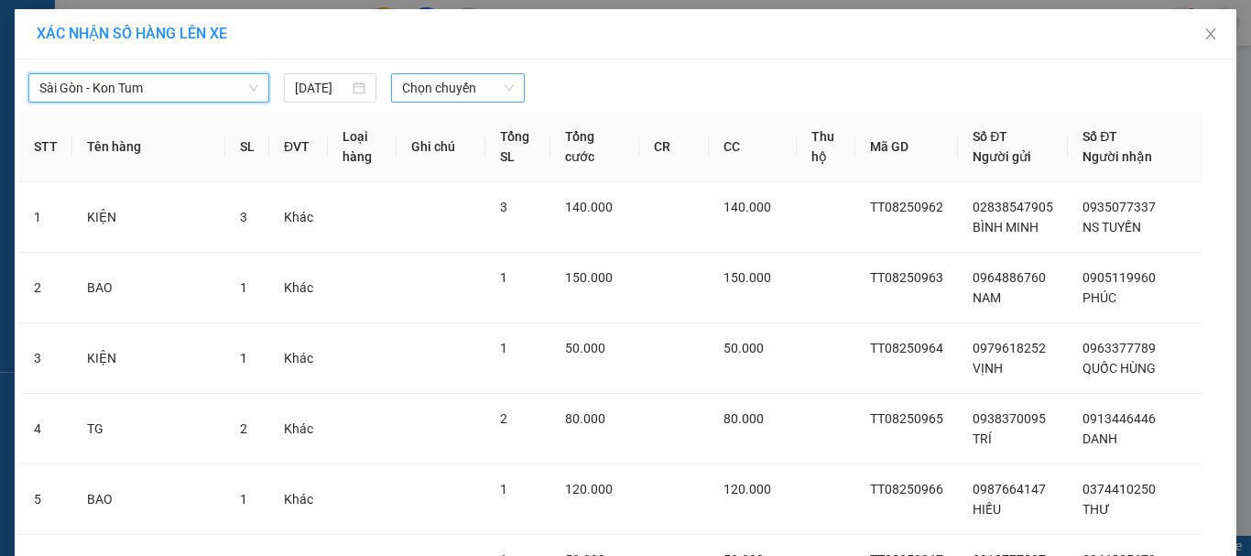
click at [490, 83] on span "Chọn chuyến" at bounding box center [458, 87] width 113 height 27
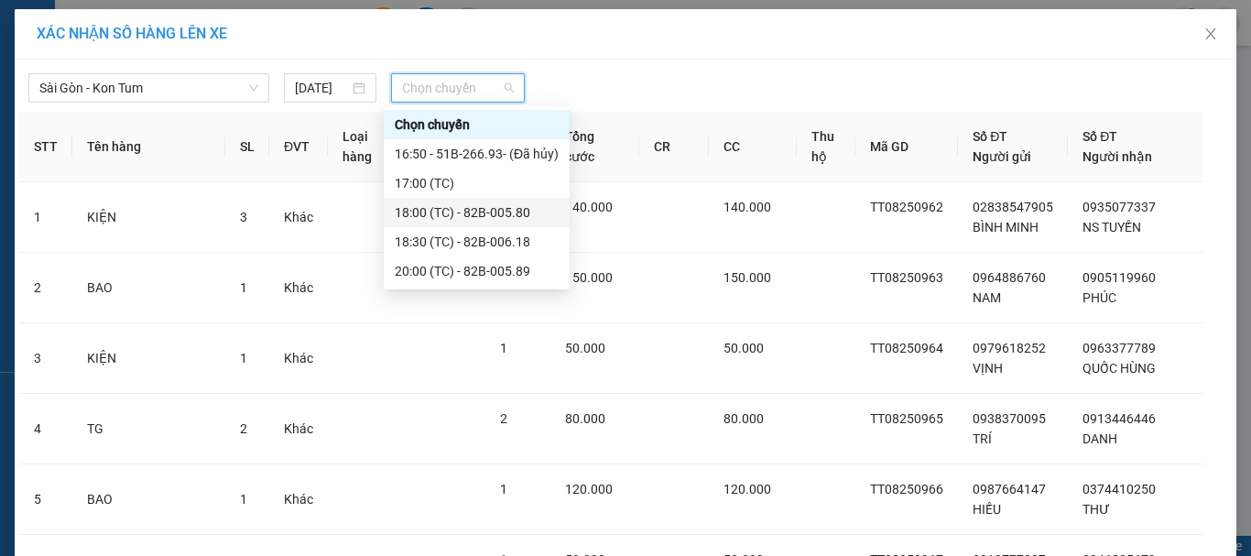
click at [476, 212] on div "18:00 (TC) - 82B-005.80" at bounding box center [477, 212] width 164 height 20
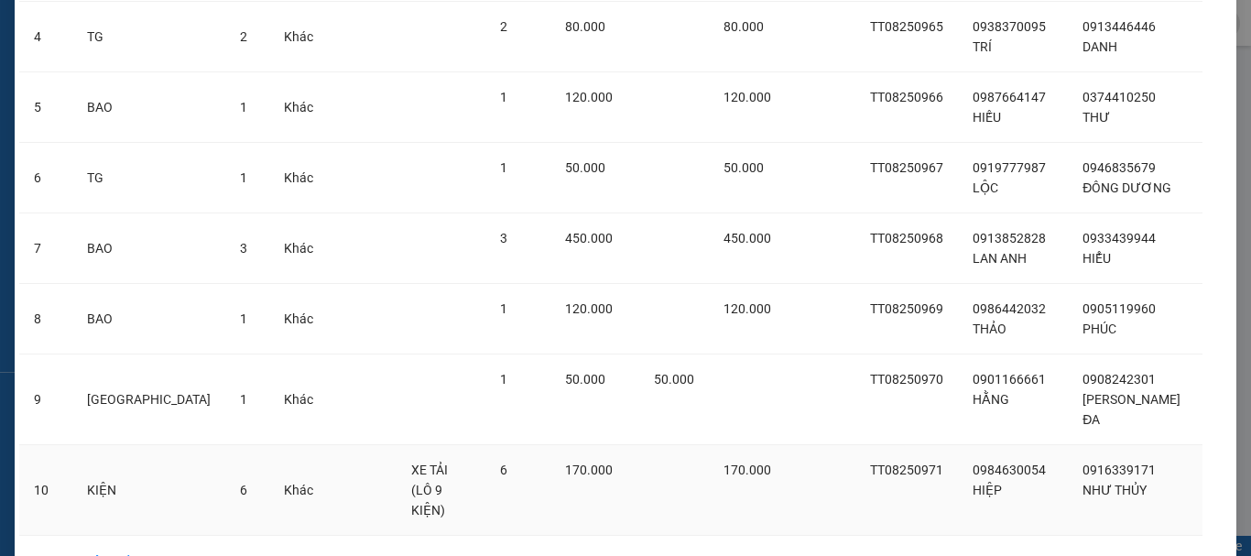
scroll to position [458, 0]
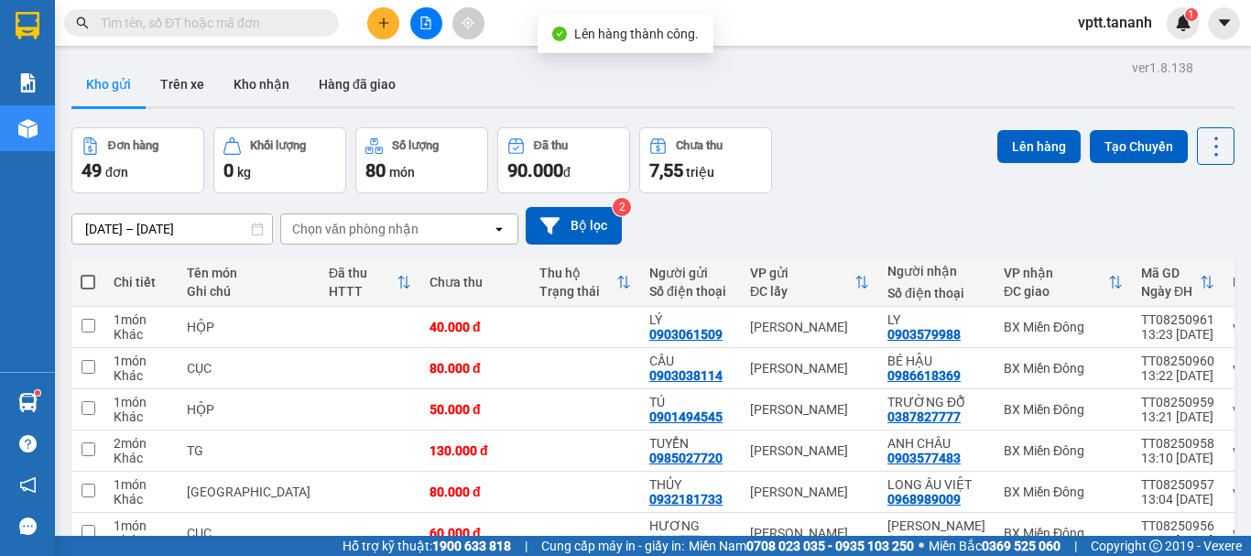
click at [85, 278] on span at bounding box center [88, 282] width 15 height 15
click at [88, 273] on input "checkbox" at bounding box center [88, 273] width 0 height 0
checkbox input "true"
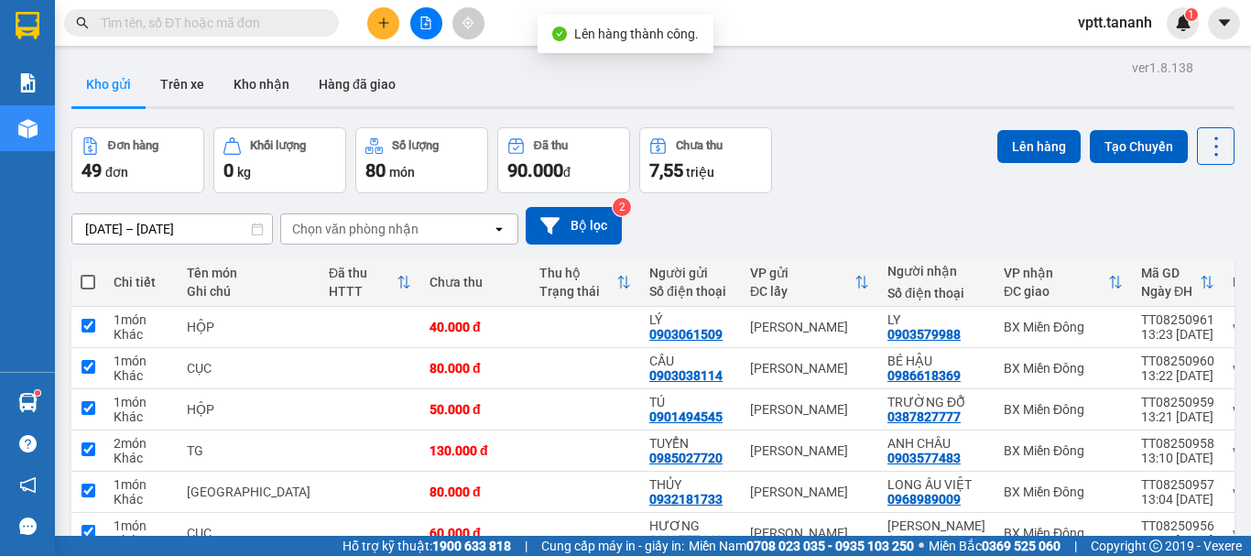
checkbox input "true"
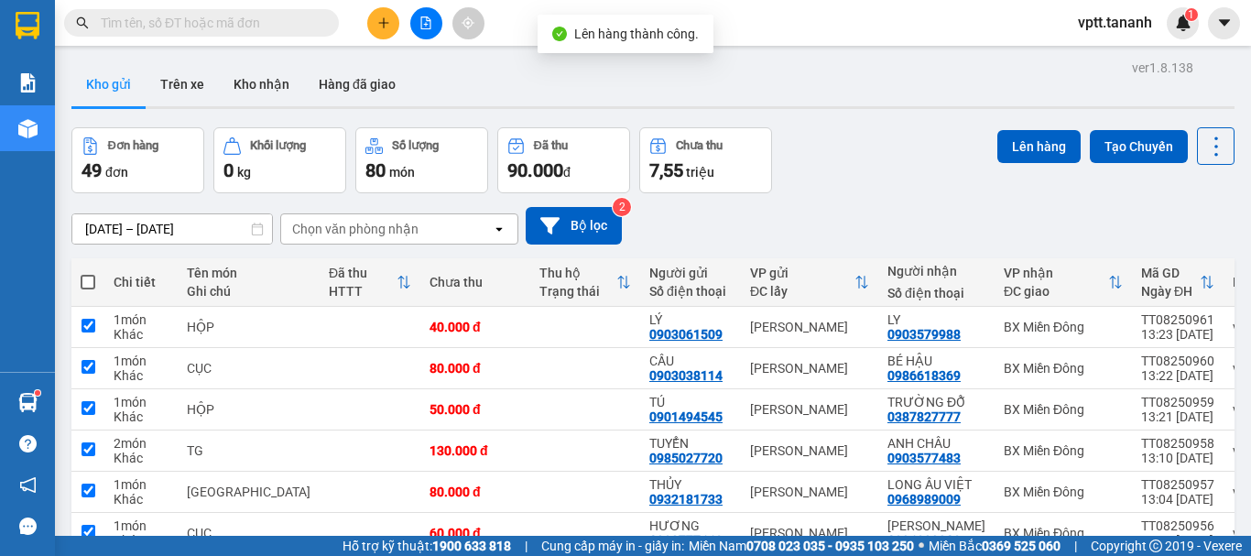
checkbox input "true"
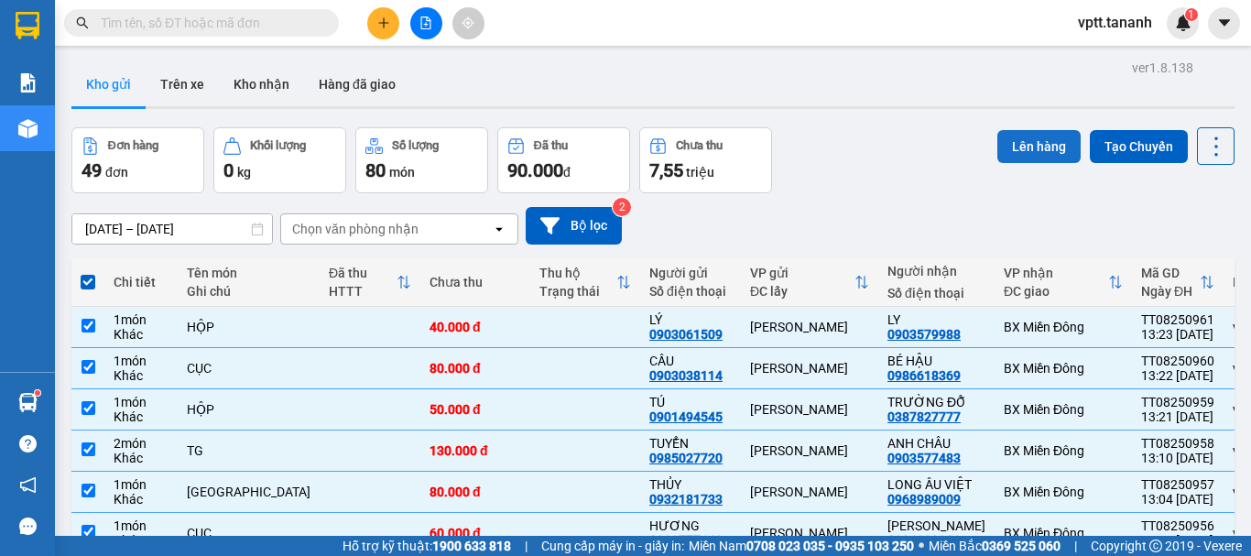
click at [1000, 146] on button "Lên hàng" at bounding box center [1038, 146] width 83 height 33
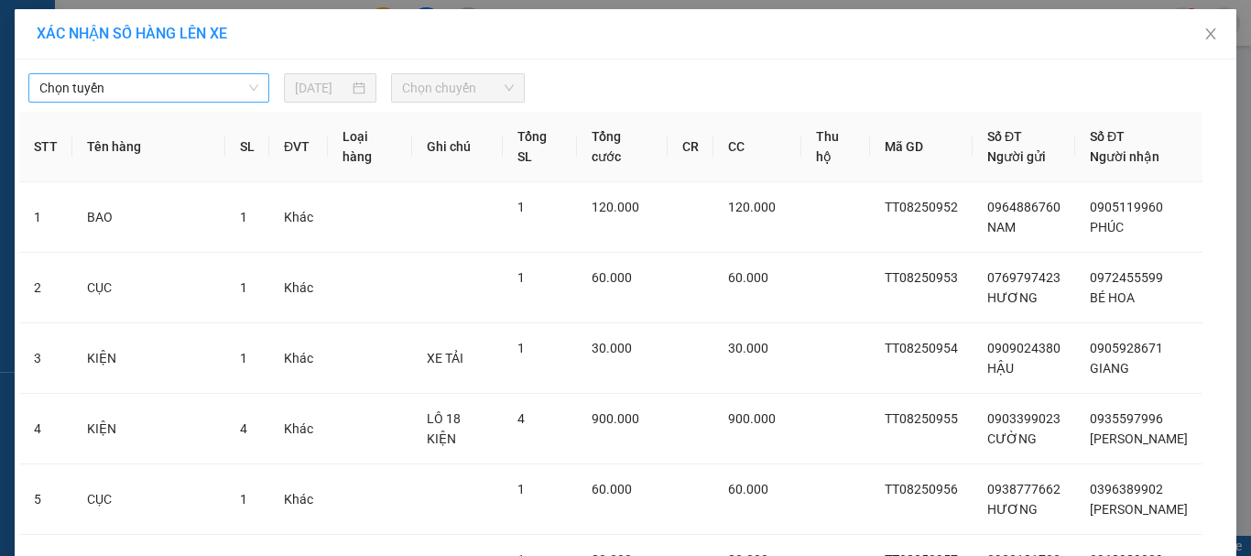
click at [246, 92] on span "Chọn tuyến" at bounding box center [148, 87] width 219 height 27
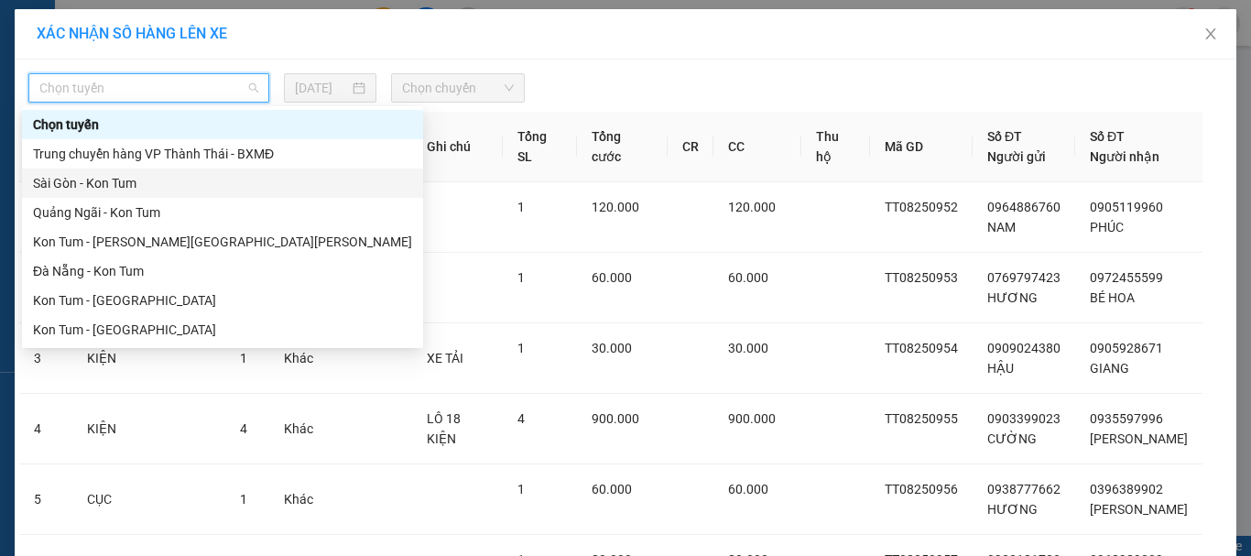
click at [213, 188] on div "Sài Gòn - Kon Tum" at bounding box center [222, 183] width 379 height 20
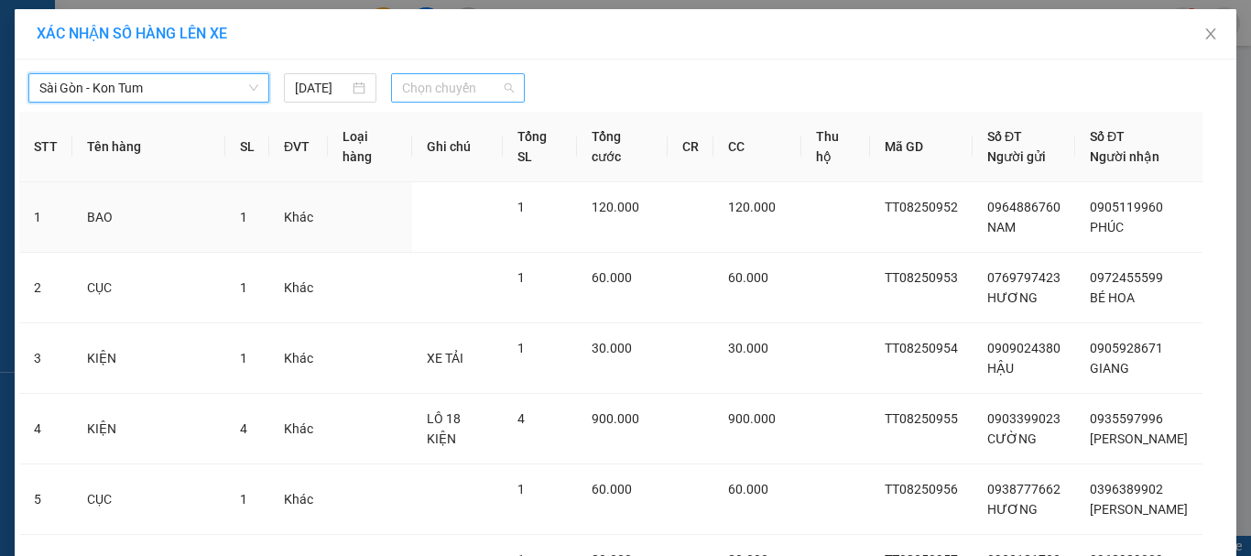
click at [474, 85] on span "Chọn chuyến" at bounding box center [458, 87] width 113 height 27
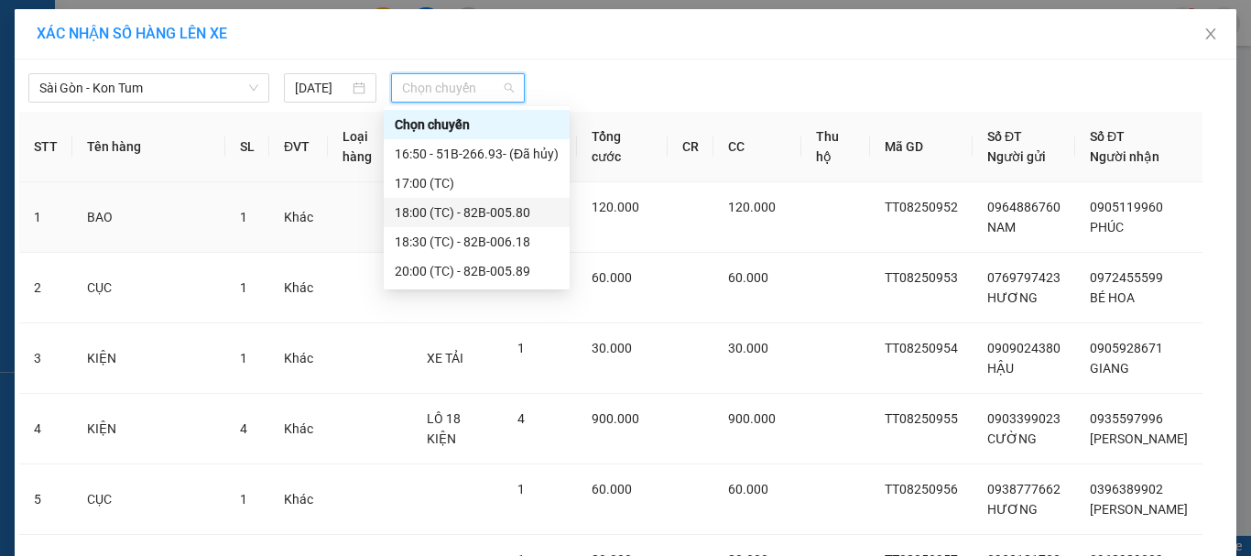
click at [463, 213] on div "18:00 (TC) - 82B-005.80" at bounding box center [477, 212] width 164 height 20
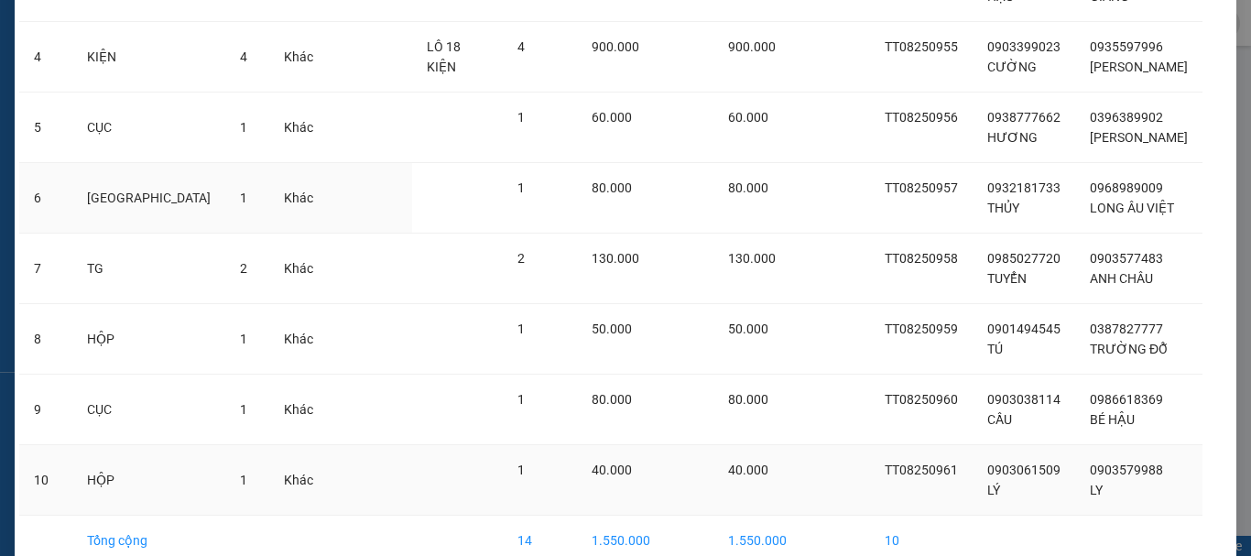
scroll to position [493, 0]
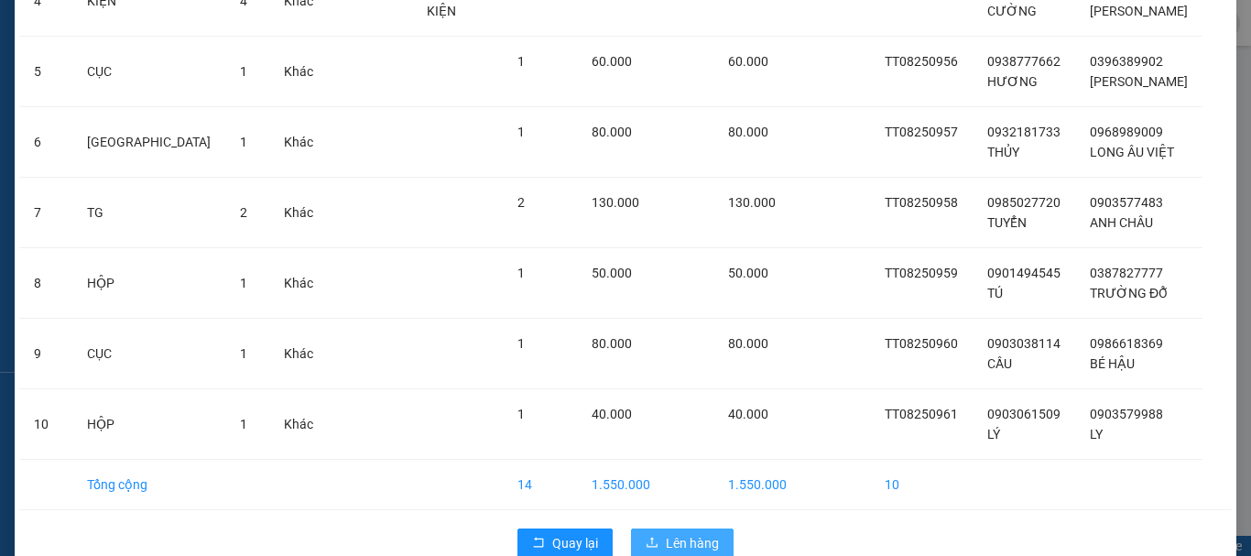
click at [693, 533] on span "Lên hàng" at bounding box center [692, 543] width 53 height 20
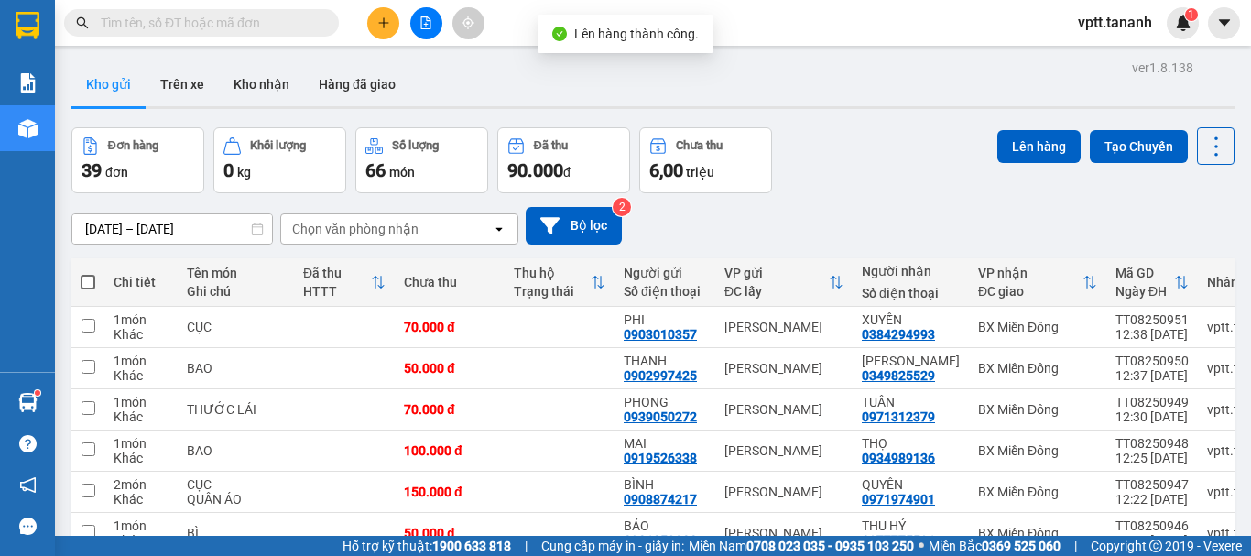
click at [88, 282] on span at bounding box center [88, 282] width 15 height 15
click at [88, 273] on input "checkbox" at bounding box center [88, 273] width 0 height 0
checkbox input "true"
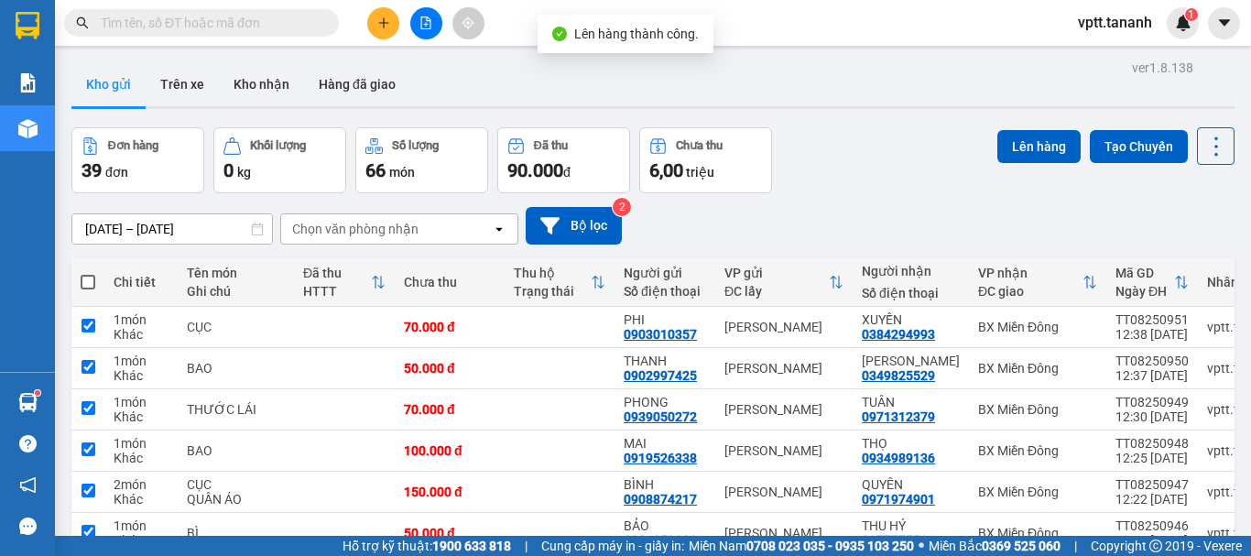
checkbox input "true"
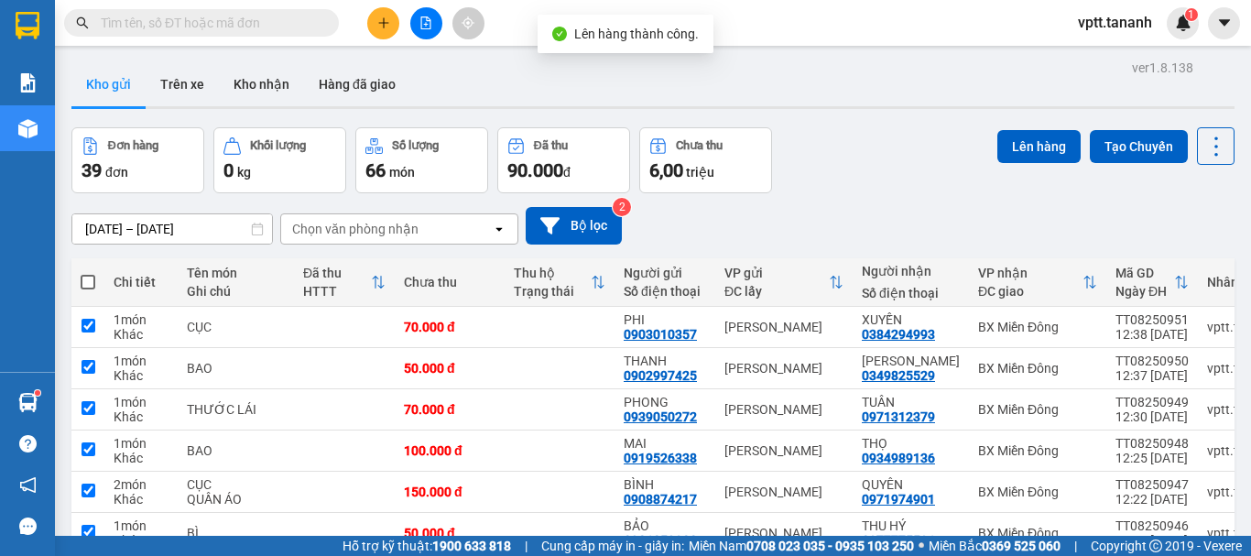
checkbox input "true"
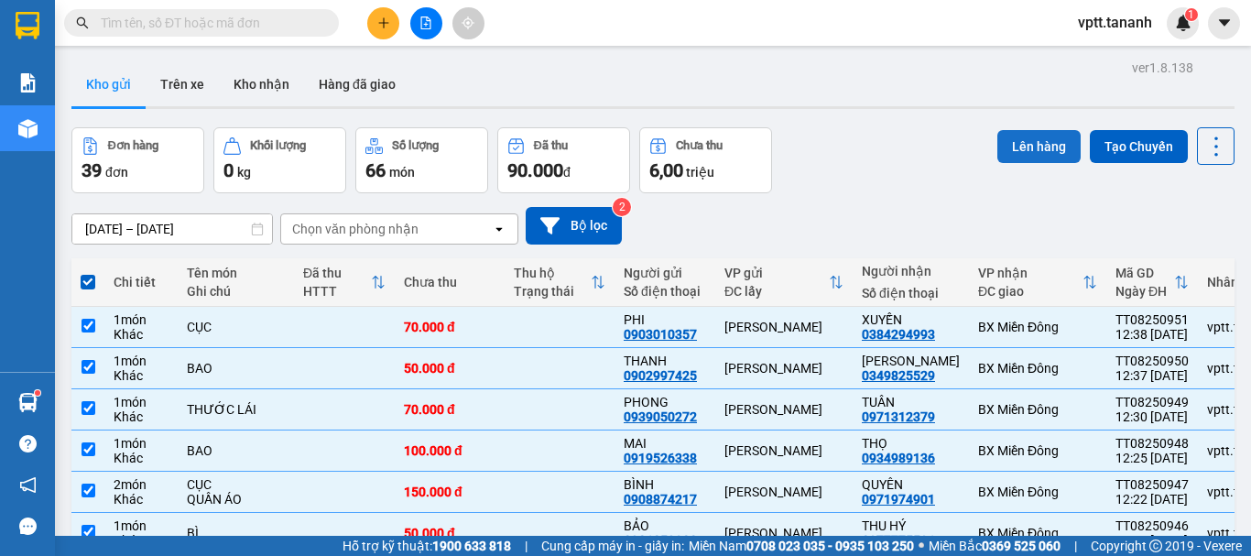
click at [1015, 139] on button "Lên hàng" at bounding box center [1038, 146] width 83 height 33
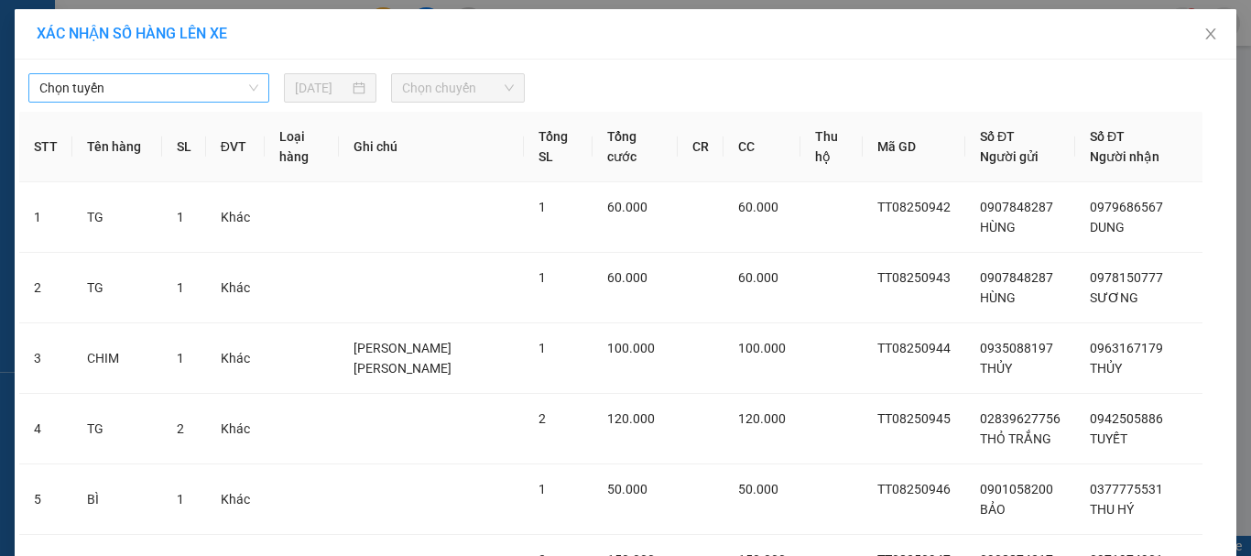
drag, startPoint x: 247, startPoint y: 85, endPoint x: 242, endPoint y: 103, distance: 19.1
click at [247, 86] on span "Chọn tuyến" at bounding box center [148, 87] width 219 height 27
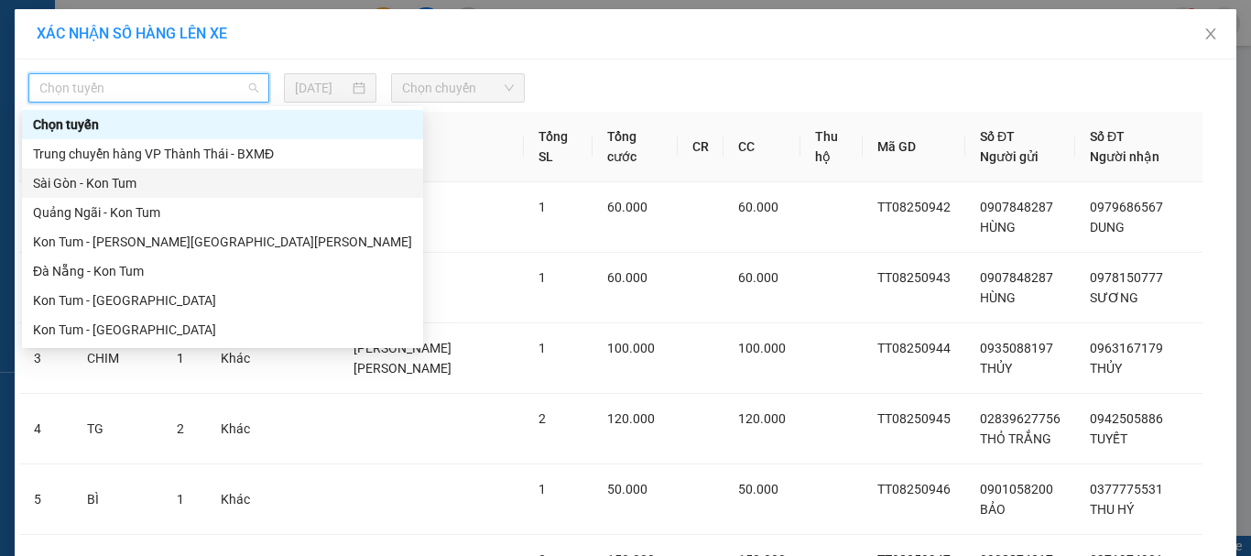
click at [208, 190] on div "Sài Gòn - Kon Tum" at bounding box center [222, 183] width 379 height 20
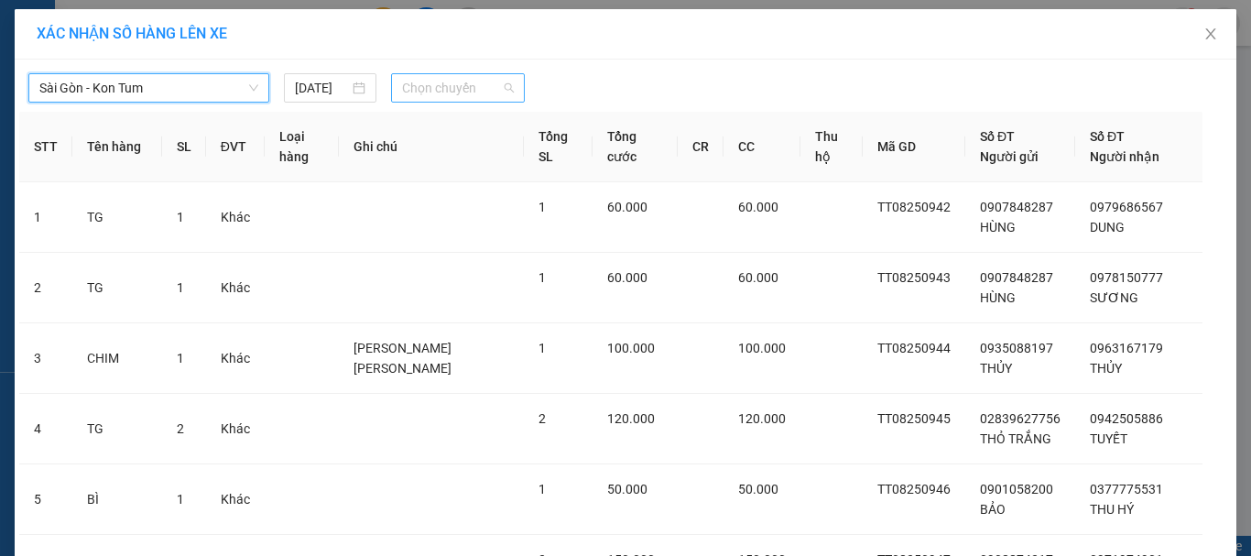
click at [428, 85] on span "Chọn chuyến" at bounding box center [458, 87] width 113 height 27
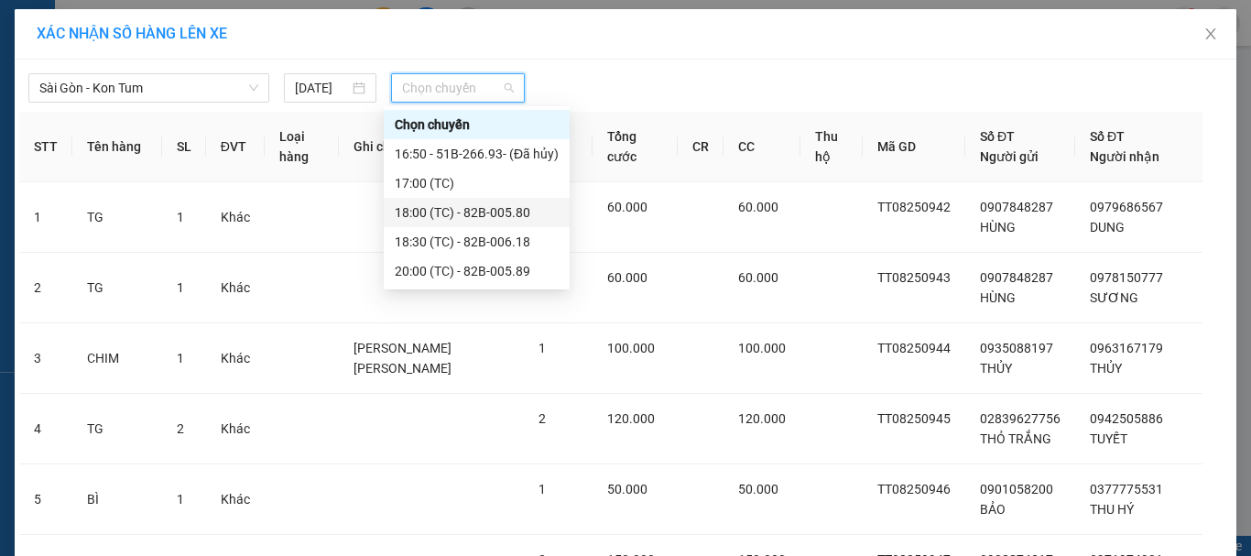
click at [481, 209] on div "18:00 (TC) - 82B-005.80" at bounding box center [477, 212] width 164 height 20
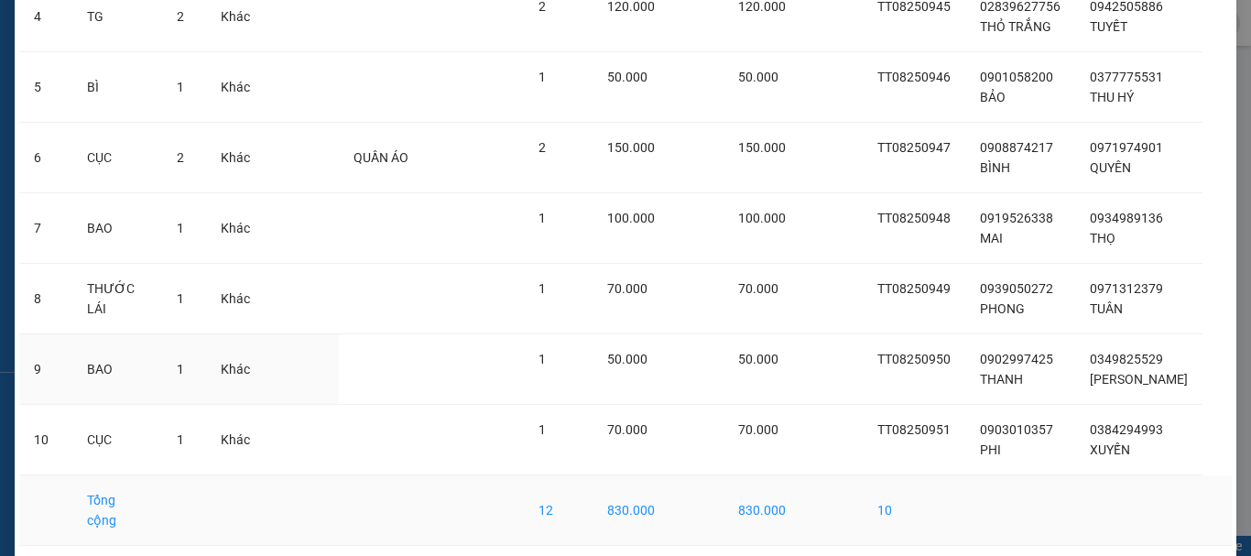
scroll to position [493, 0]
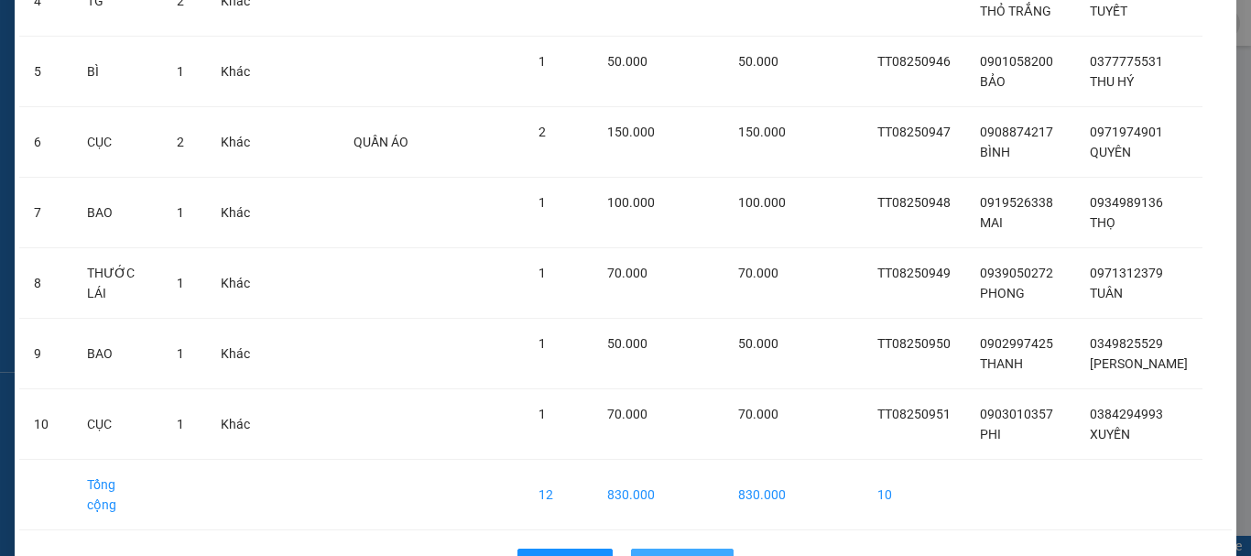
click at [673, 553] on span "Lên hàng" at bounding box center [692, 563] width 53 height 20
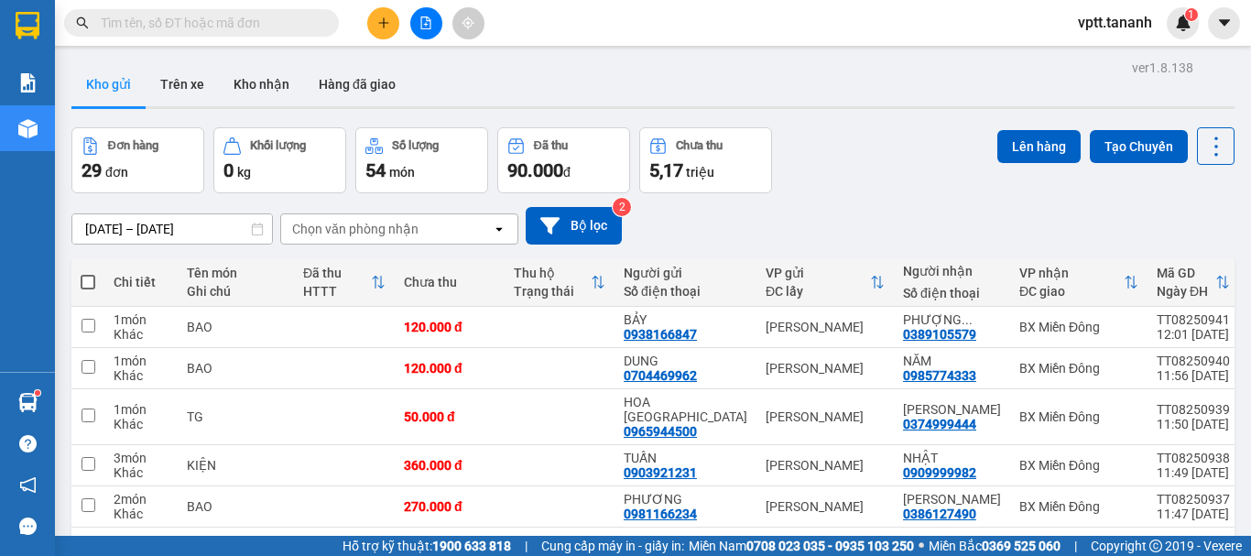
click at [87, 280] on span at bounding box center [88, 282] width 15 height 15
click at [88, 273] on input "checkbox" at bounding box center [88, 273] width 0 height 0
checkbox input "true"
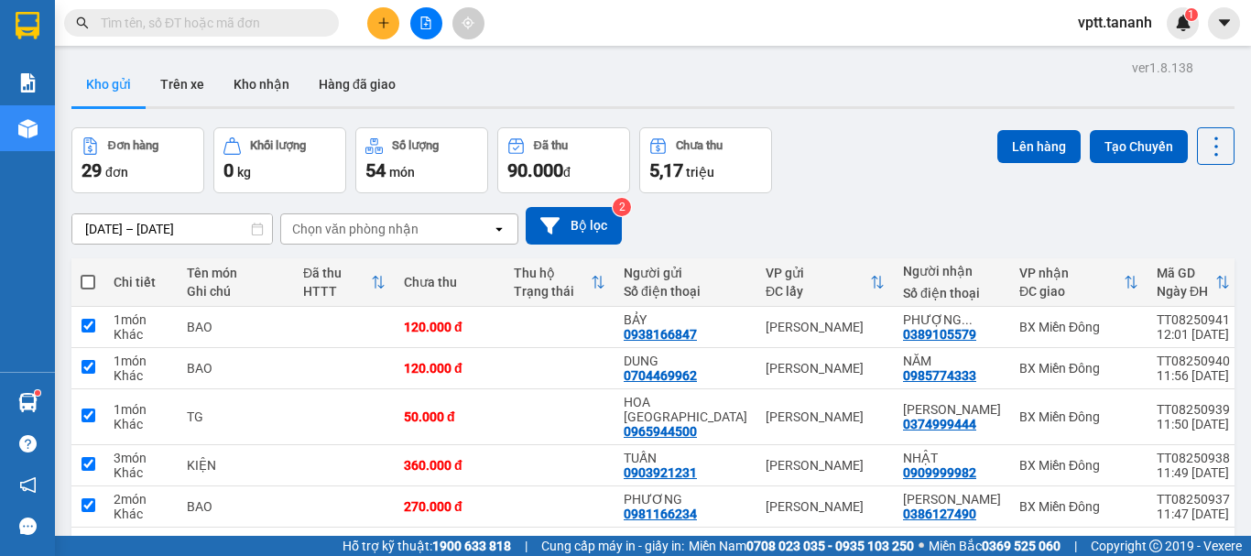
checkbox input "true"
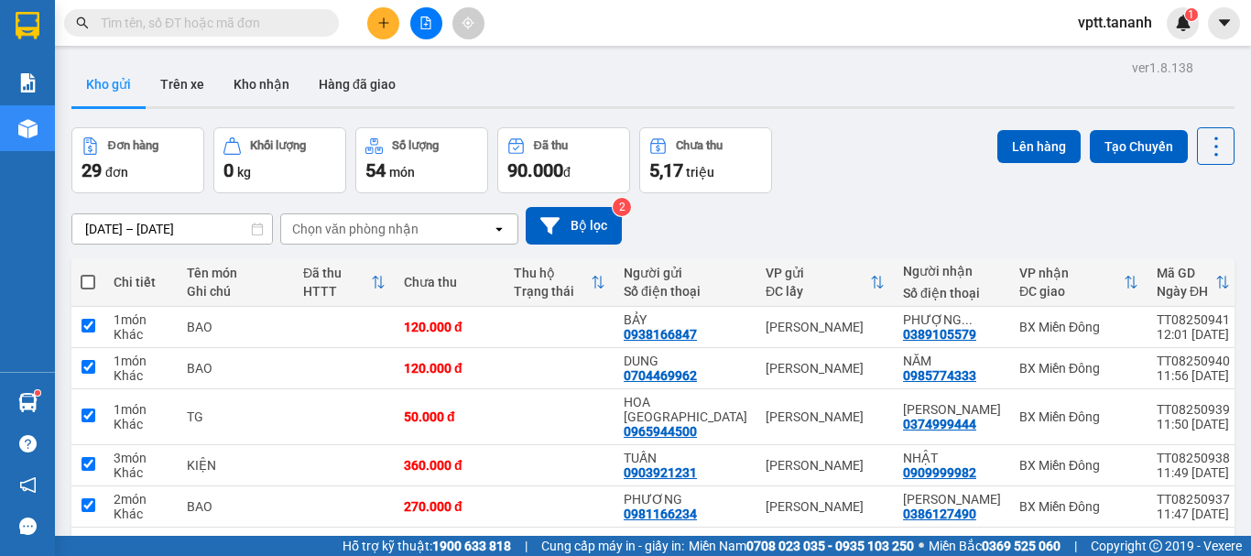
checkbox input "true"
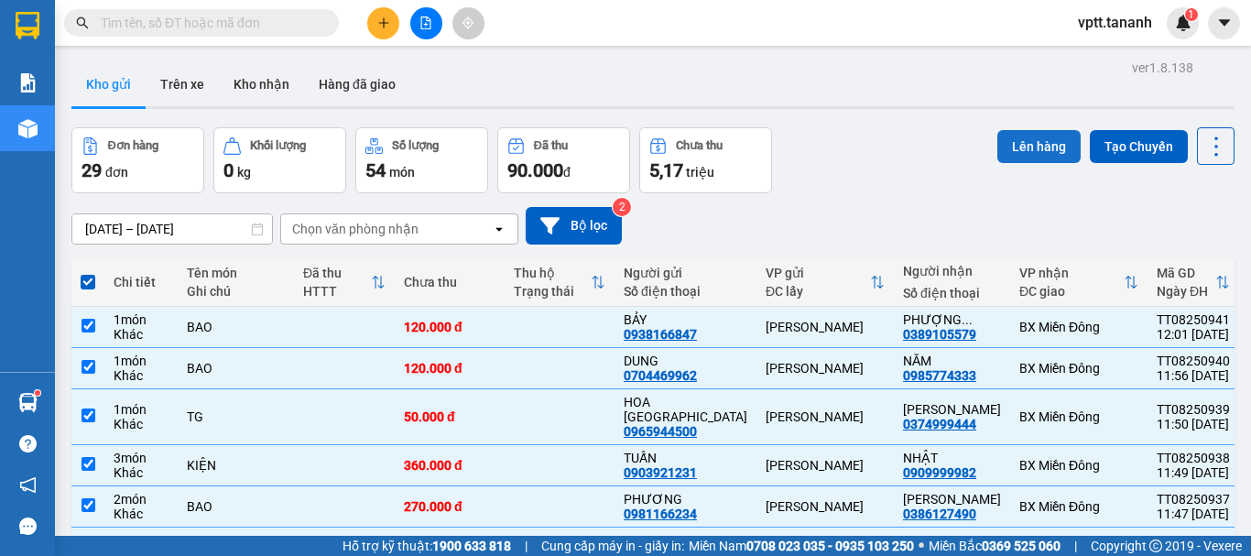
click at [1038, 144] on button "Lên hàng" at bounding box center [1038, 146] width 83 height 33
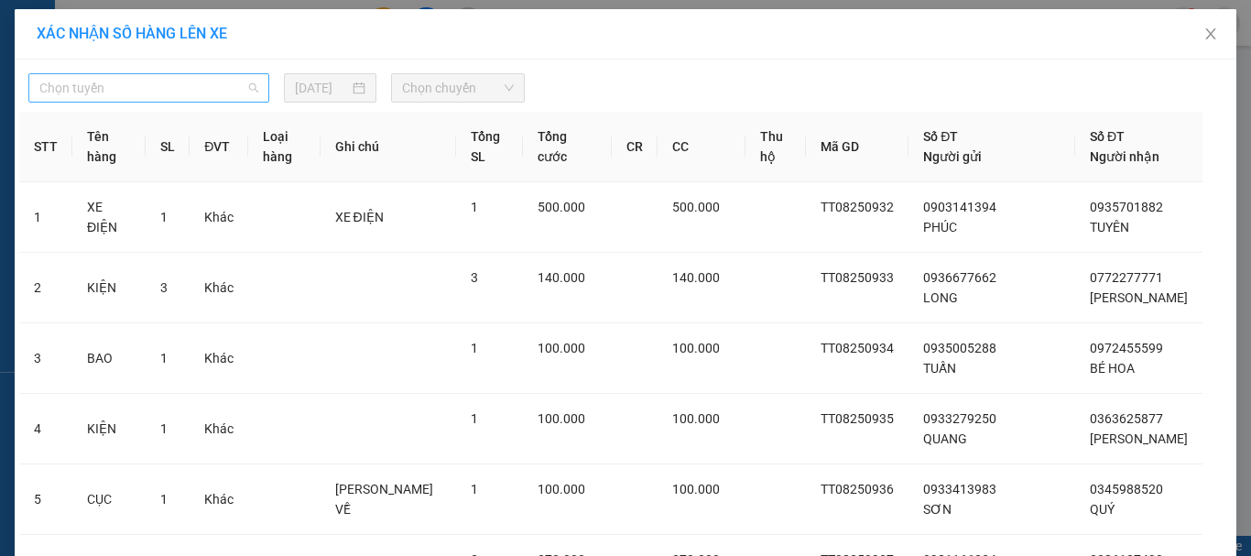
click at [234, 90] on span "Chọn tuyến" at bounding box center [148, 87] width 219 height 27
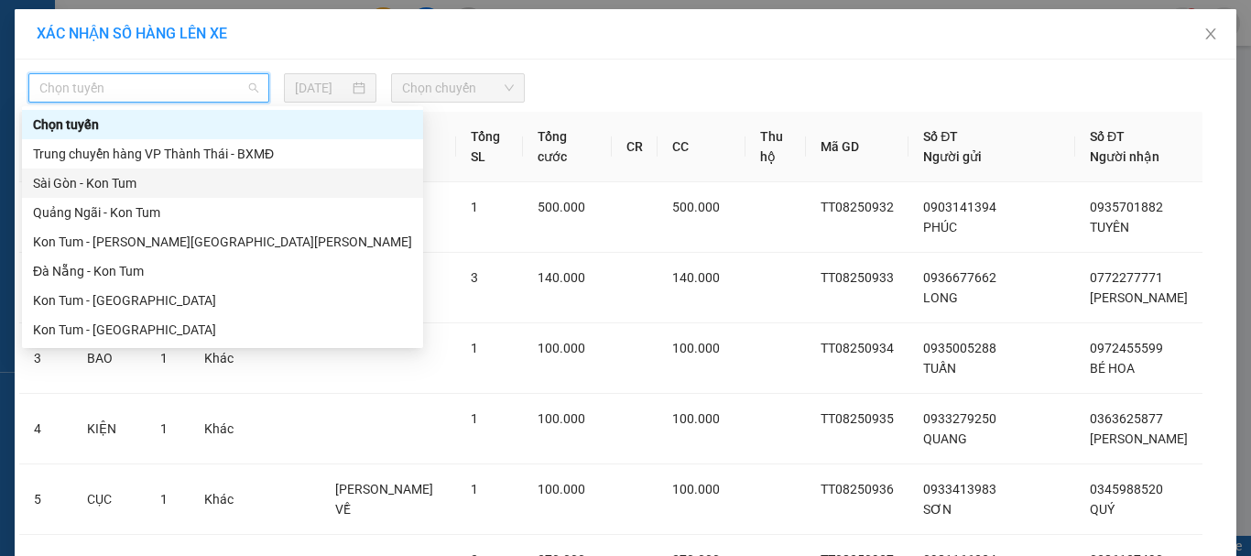
click at [182, 181] on div "Sài Gòn - Kon Tum" at bounding box center [222, 183] width 379 height 20
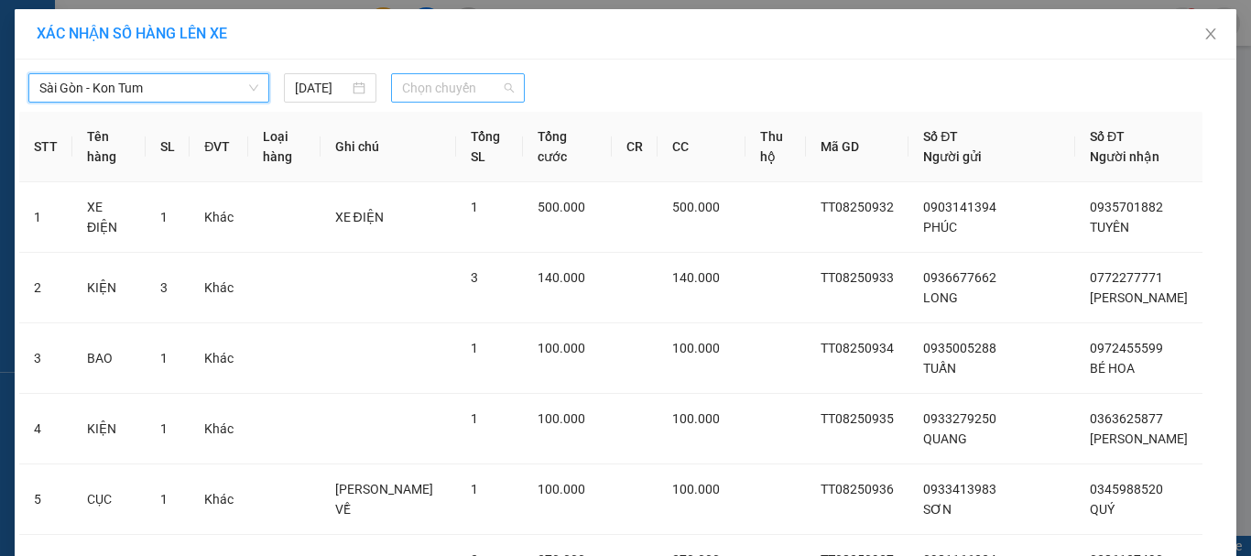
click at [470, 92] on span "Chọn chuyến" at bounding box center [458, 87] width 113 height 27
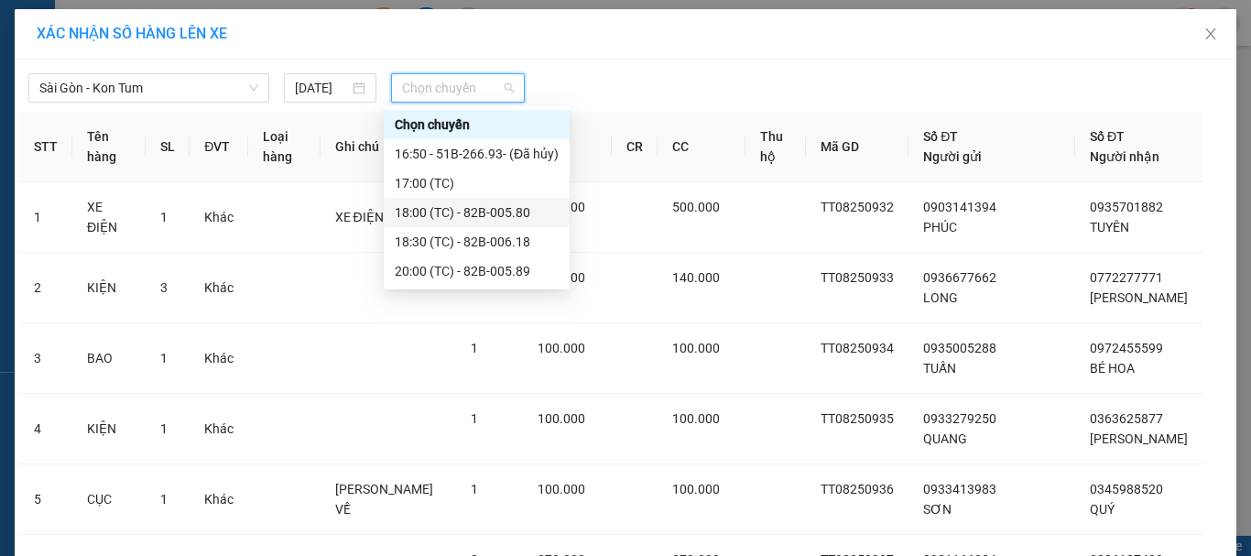
click at [476, 211] on div "18:00 (TC) - 82B-005.80" at bounding box center [477, 212] width 164 height 20
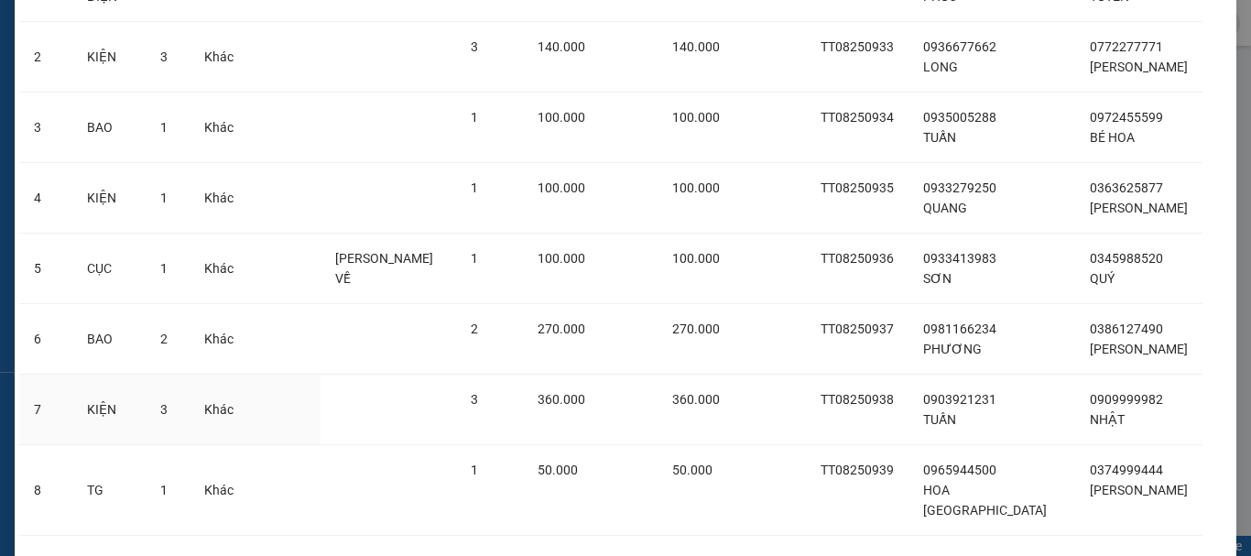
scroll to position [458, 0]
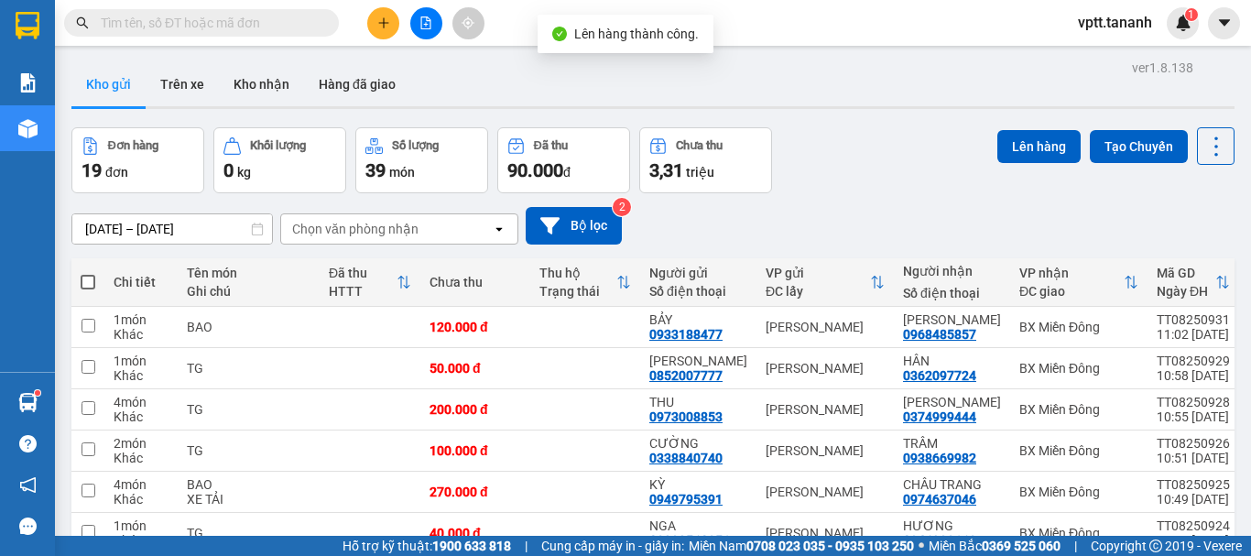
click at [90, 283] on span at bounding box center [88, 282] width 15 height 15
click at [88, 273] on input "checkbox" at bounding box center [88, 273] width 0 height 0
checkbox input "true"
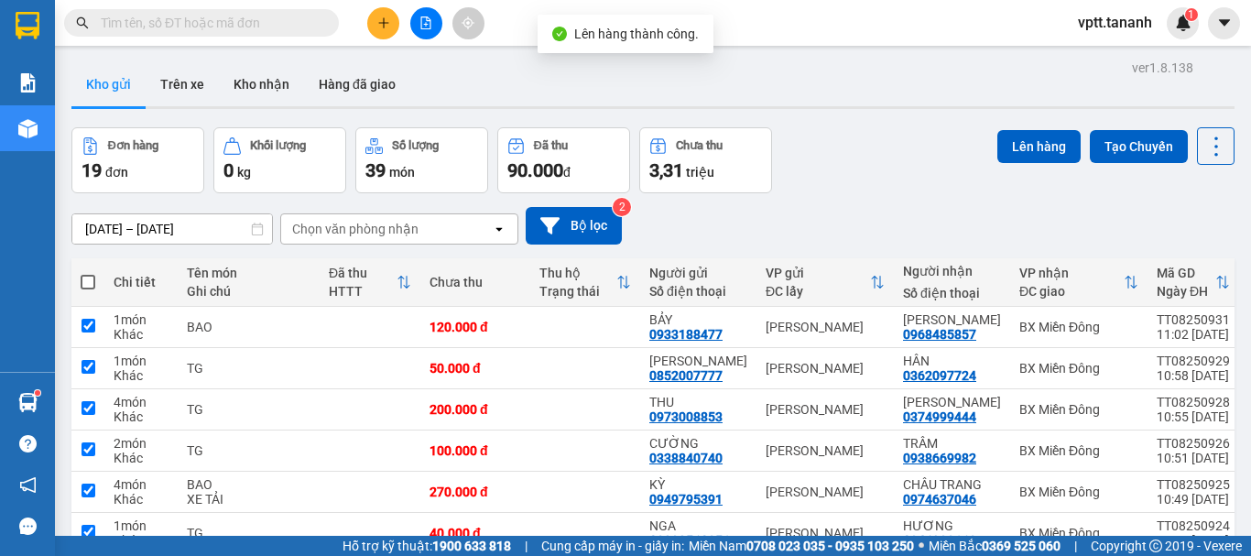
checkbox input "true"
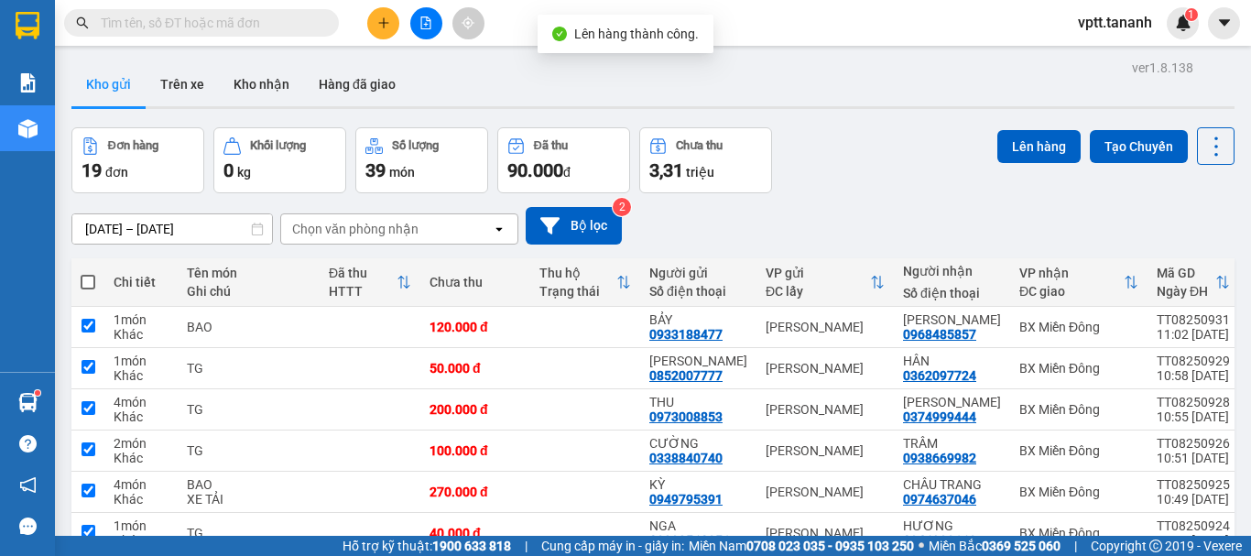
checkbox input "true"
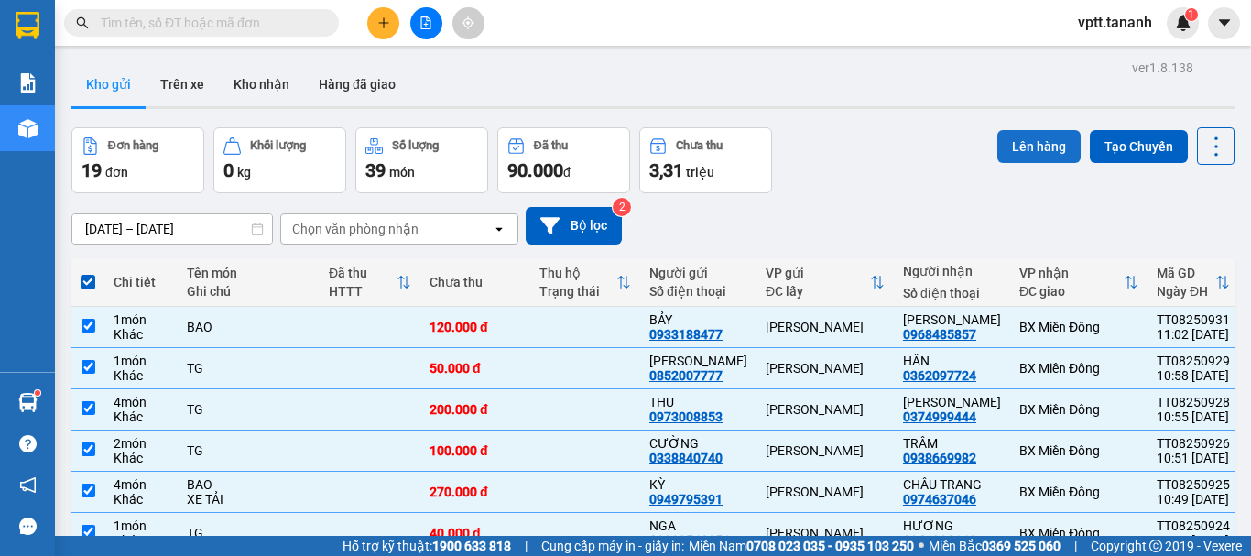
click at [1040, 144] on button "Lên hàng" at bounding box center [1038, 146] width 83 height 33
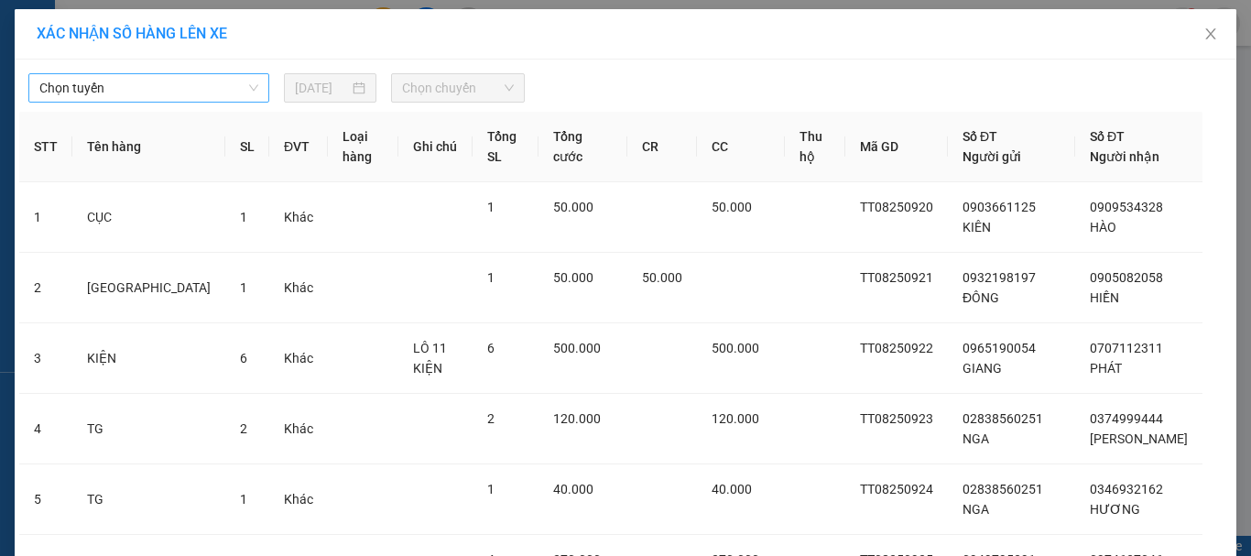
click at [248, 89] on span "Chọn tuyến" at bounding box center [148, 87] width 219 height 27
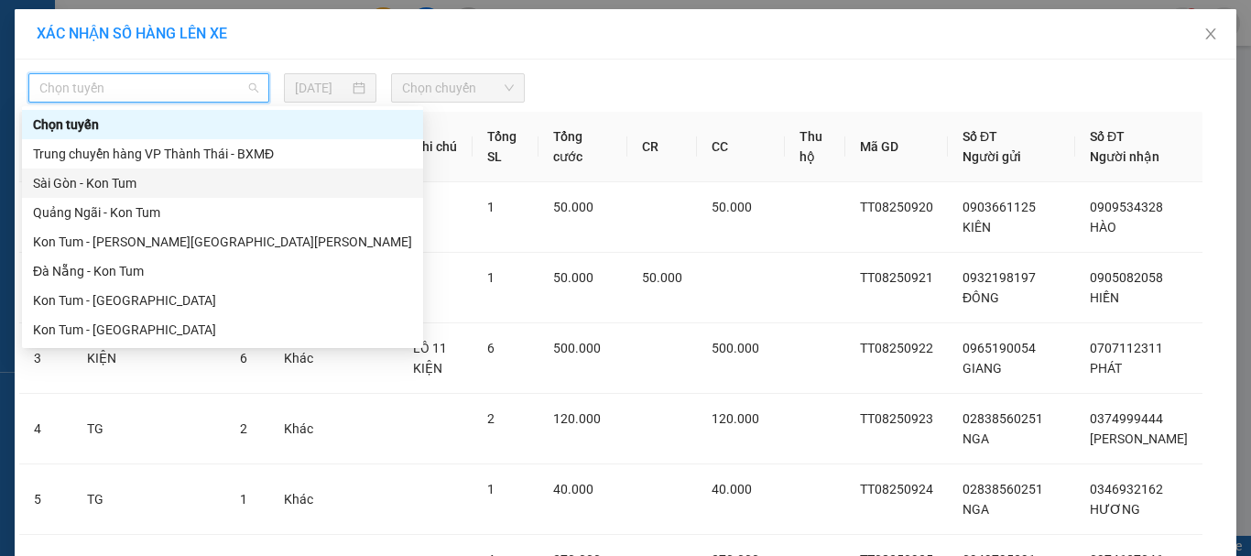
click at [246, 187] on div "Sài Gòn - Kon Tum" at bounding box center [222, 183] width 379 height 20
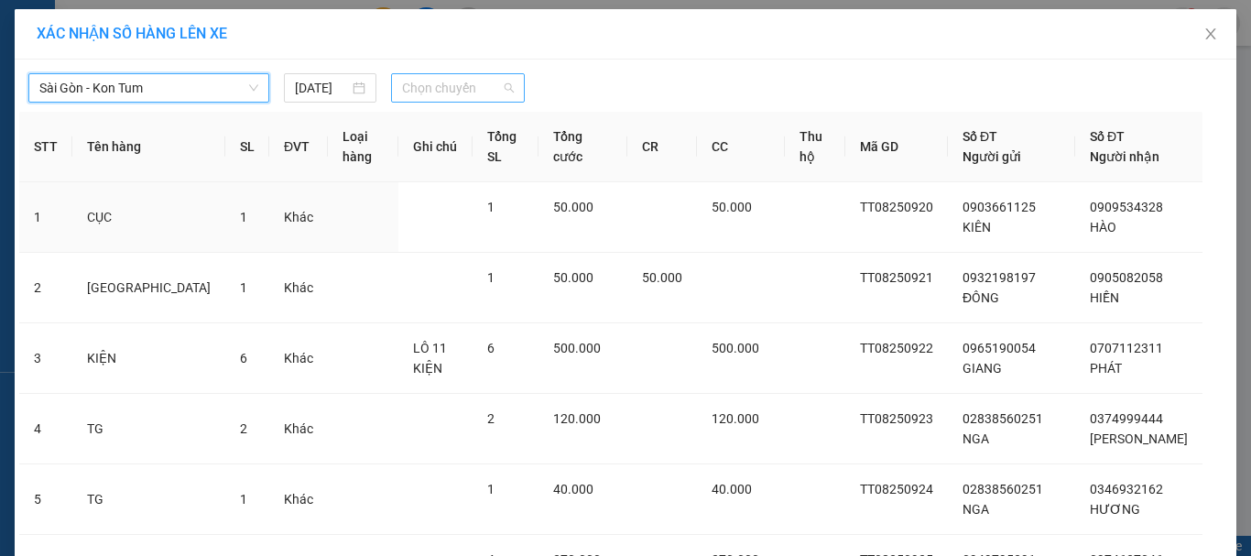
click at [503, 85] on span "Chọn chuyến" at bounding box center [458, 87] width 113 height 27
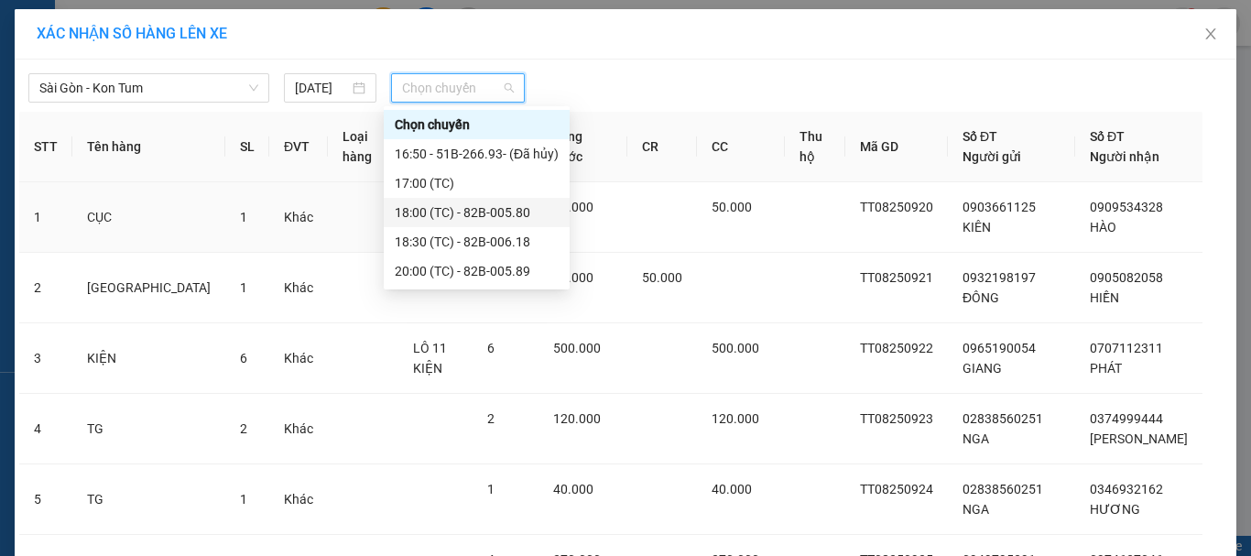
click at [467, 211] on div "18:00 (TC) - 82B-005.80" at bounding box center [477, 212] width 164 height 20
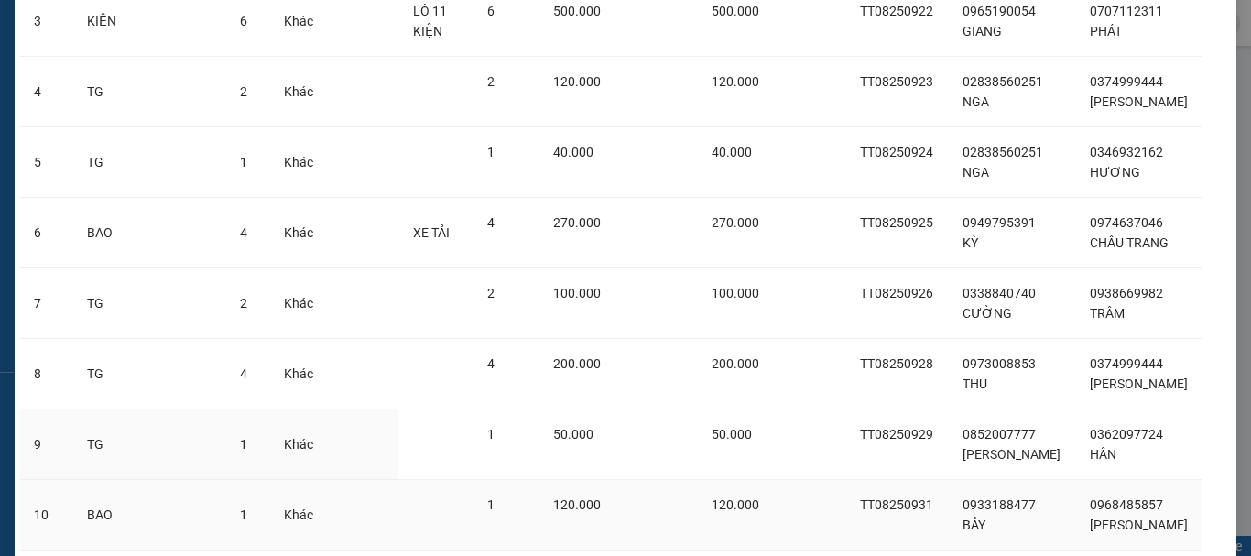
scroll to position [493, 0]
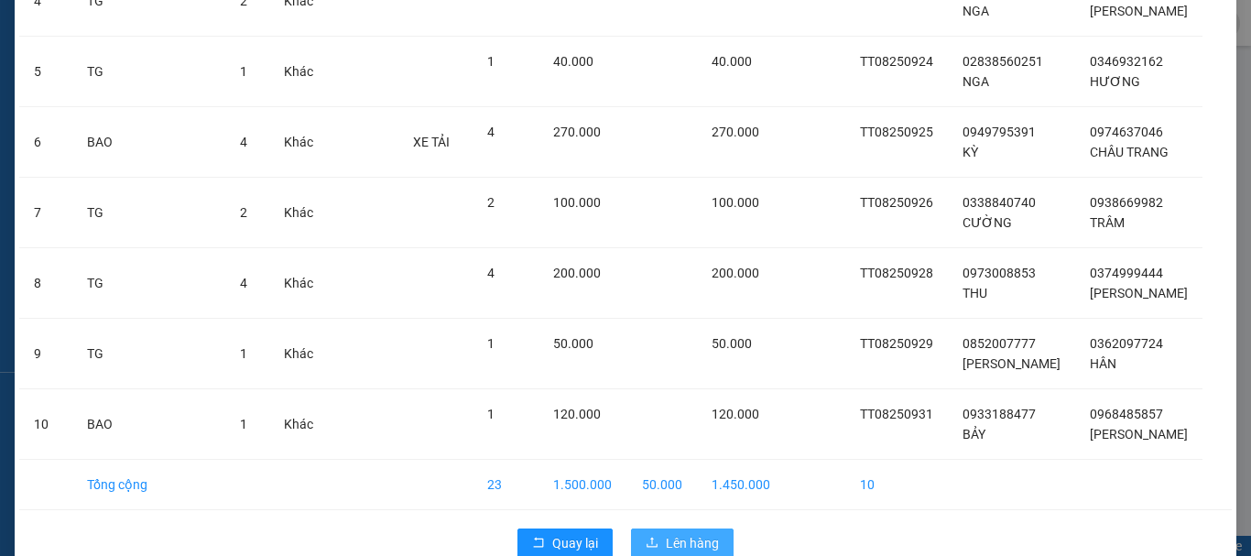
click at [648, 536] on icon "upload" at bounding box center [652, 542] width 13 height 13
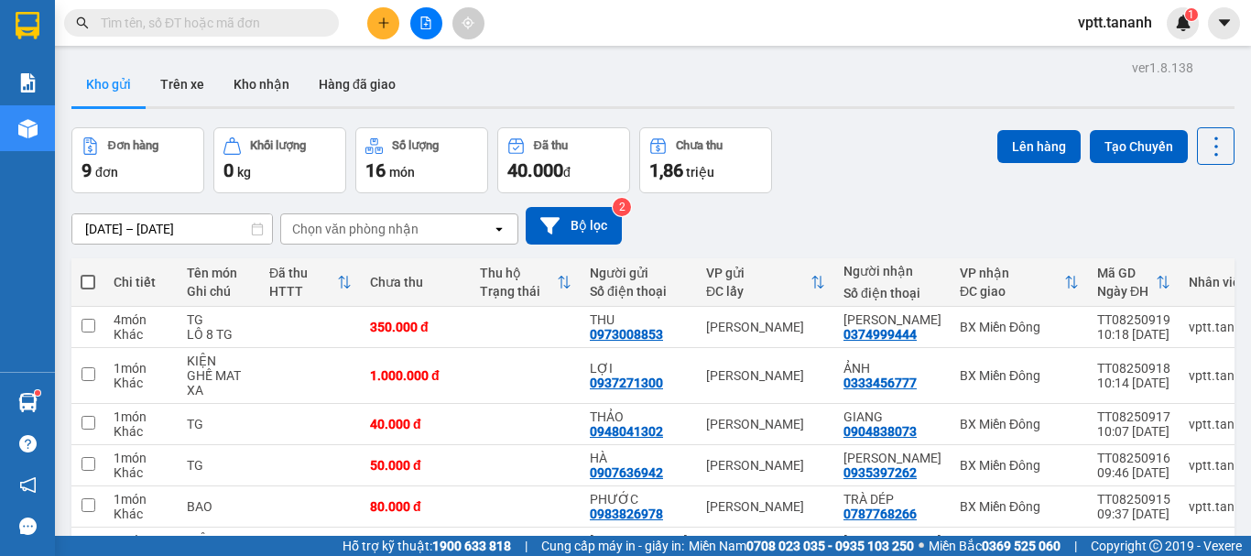
click at [84, 279] on span at bounding box center [88, 282] width 15 height 15
click at [88, 273] on input "checkbox" at bounding box center [88, 273] width 0 height 0
checkbox input "true"
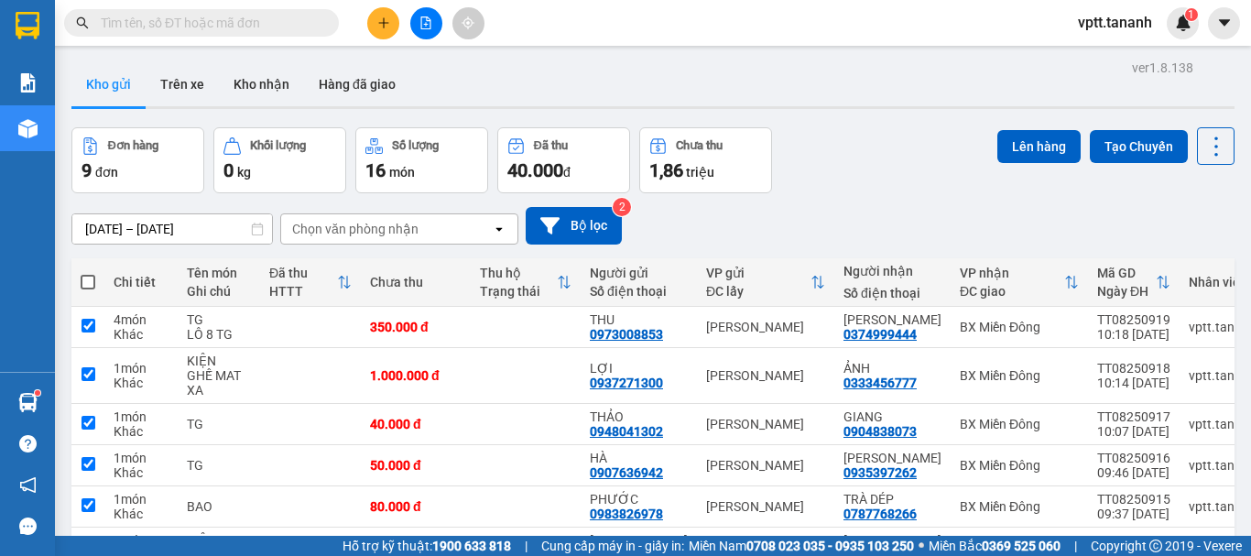
checkbox input "true"
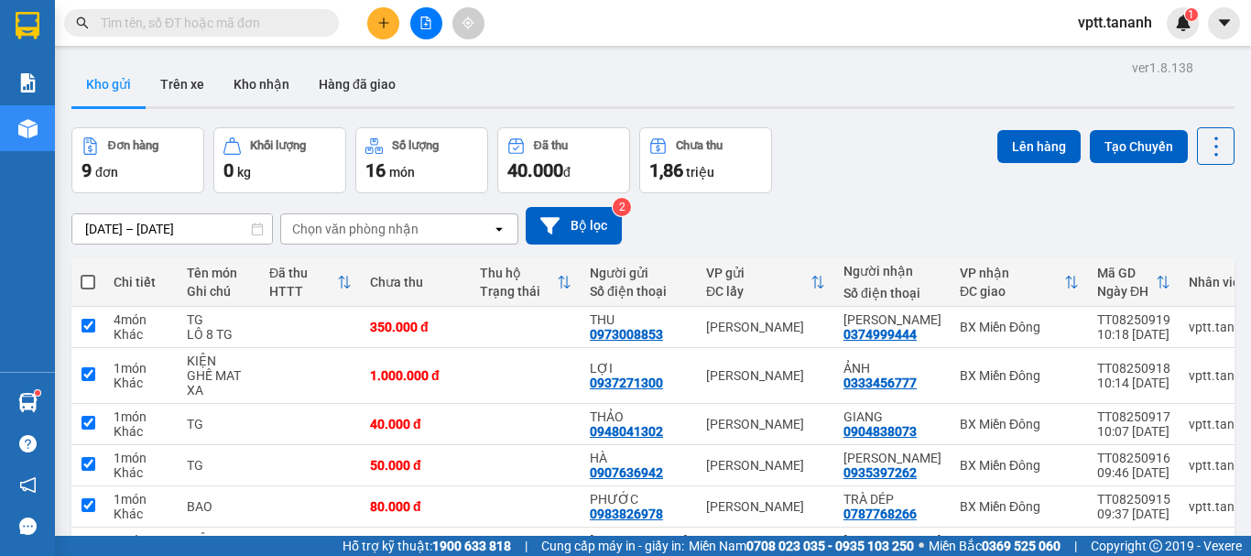
checkbox input "true"
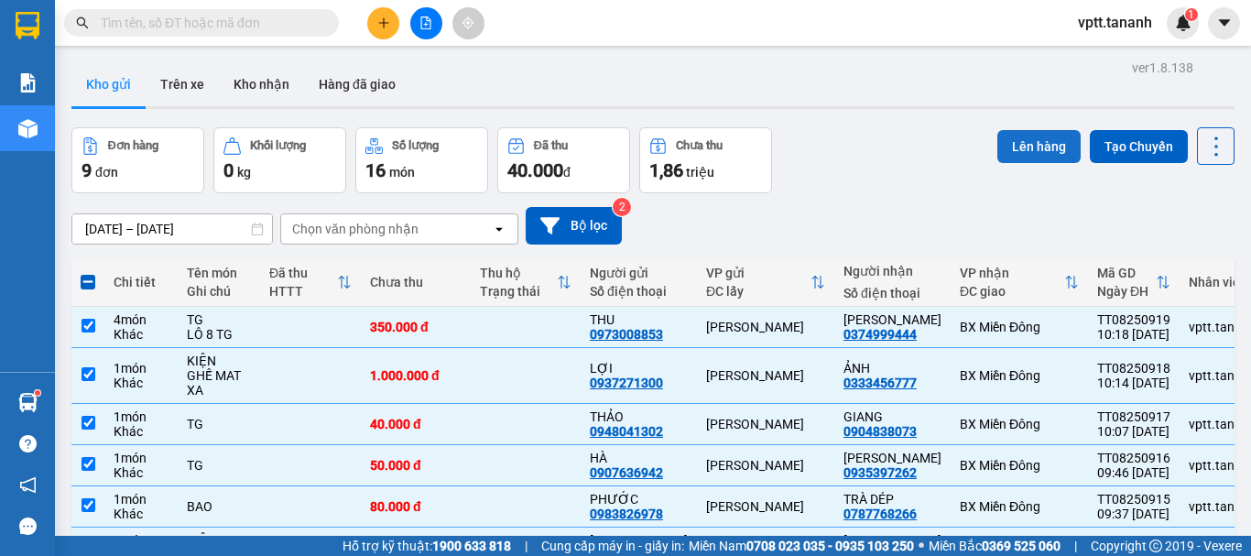
click at [1004, 145] on button "Lên hàng" at bounding box center [1038, 146] width 83 height 33
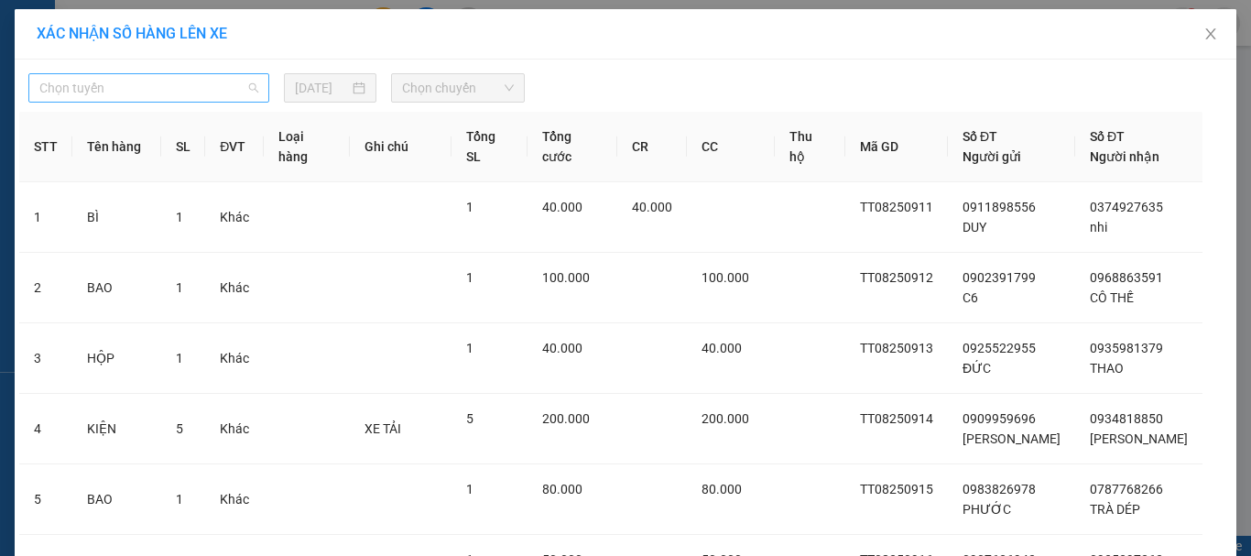
click at [248, 87] on span "Chọn tuyến" at bounding box center [148, 87] width 219 height 27
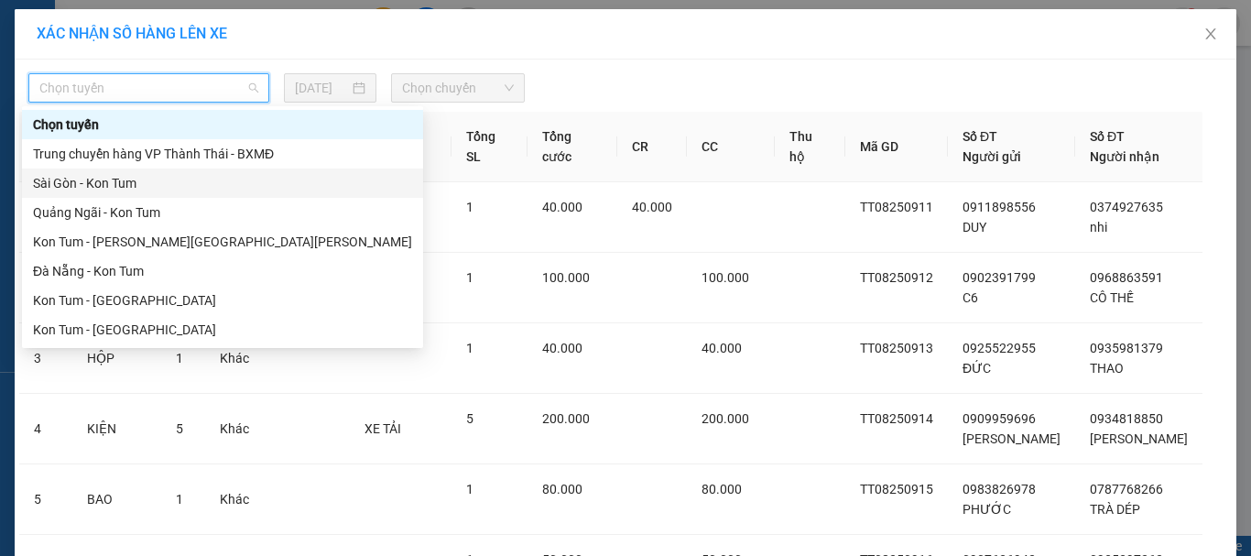
click at [255, 179] on div "Sài Gòn - Kon Tum" at bounding box center [222, 183] width 379 height 20
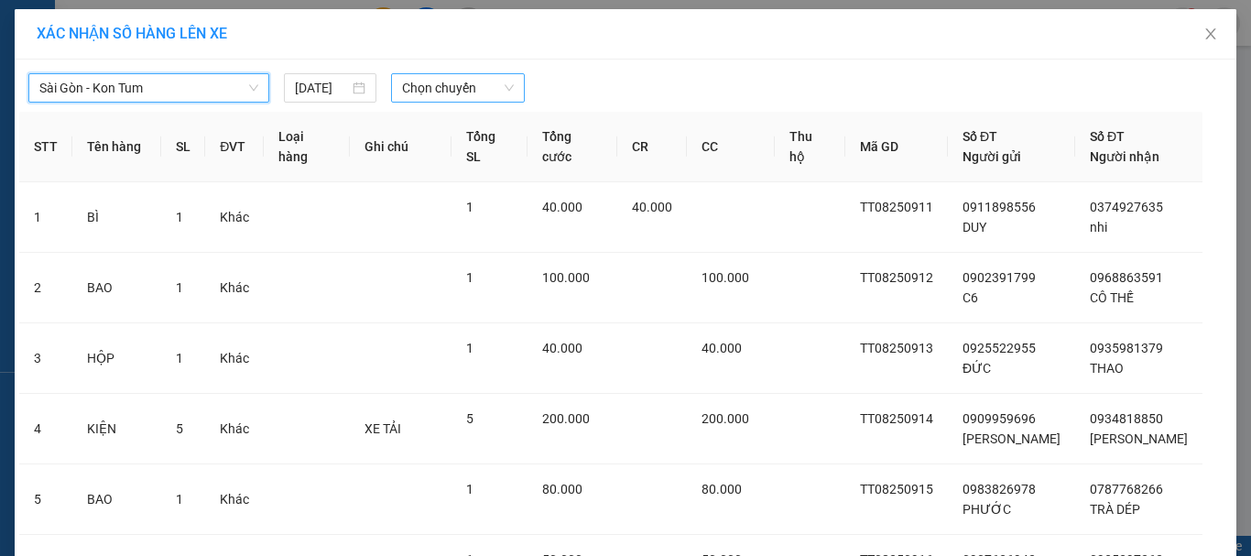
click at [493, 89] on span "Chọn chuyến" at bounding box center [458, 87] width 113 height 27
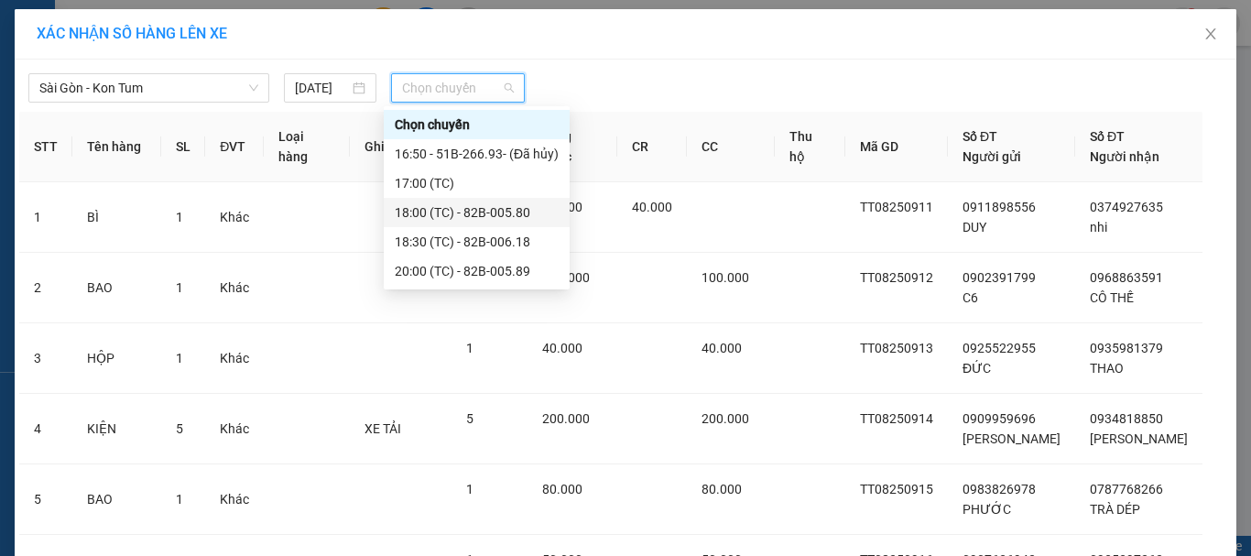
click at [483, 210] on div "18:00 (TC) - 82B-005.80" at bounding box center [477, 212] width 164 height 20
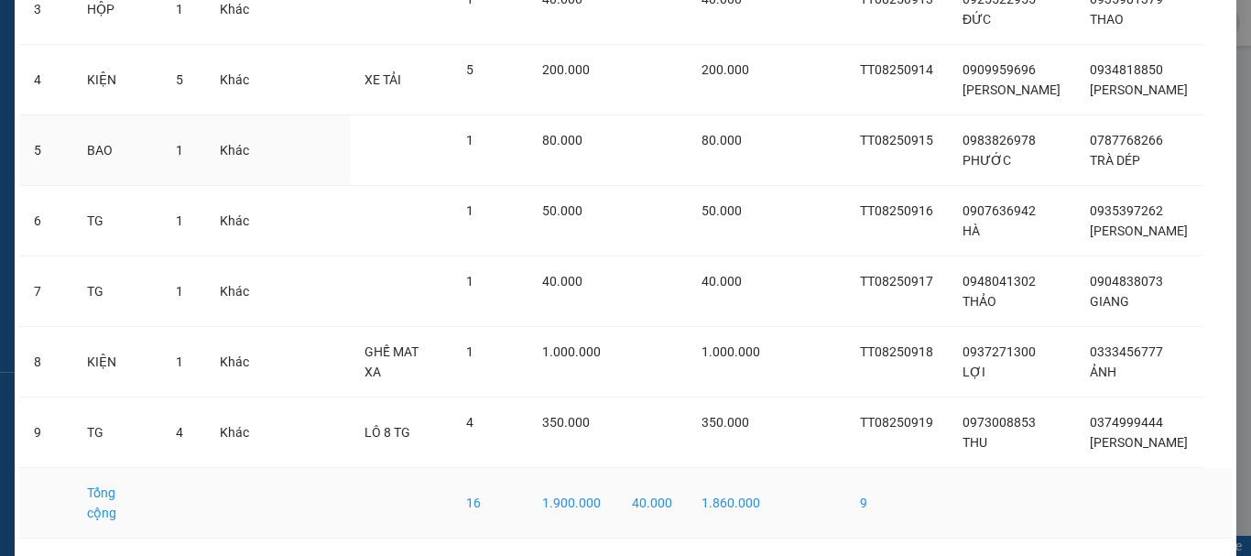
scroll to position [422, 0]
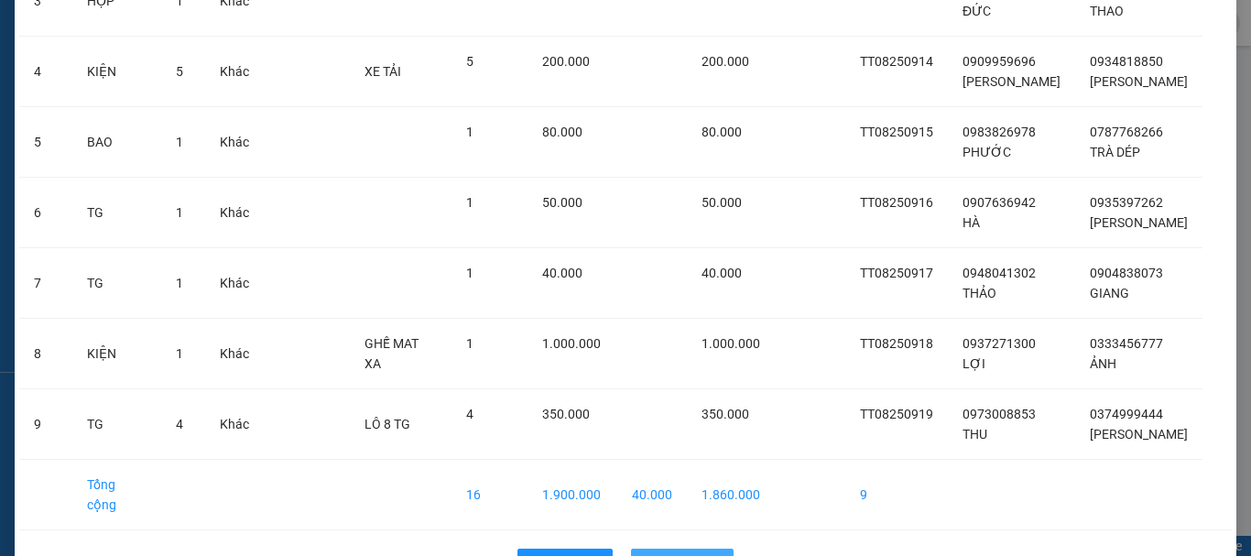
click at [668, 553] on span "Lên hàng" at bounding box center [692, 563] width 53 height 20
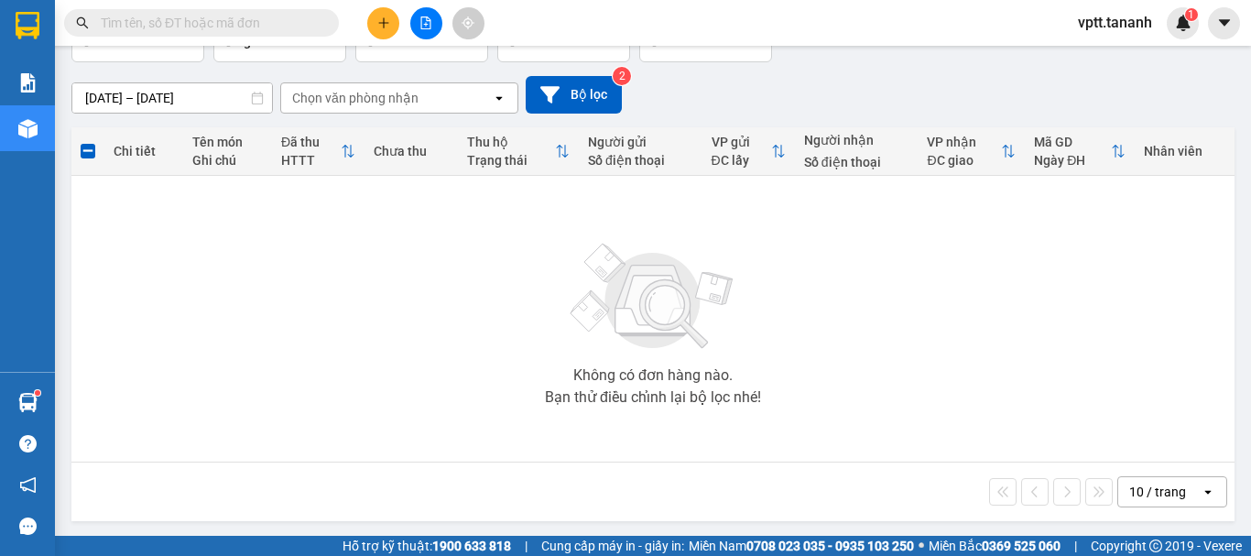
scroll to position [133, 0]
